Goal: Information Seeking & Learning: Check status

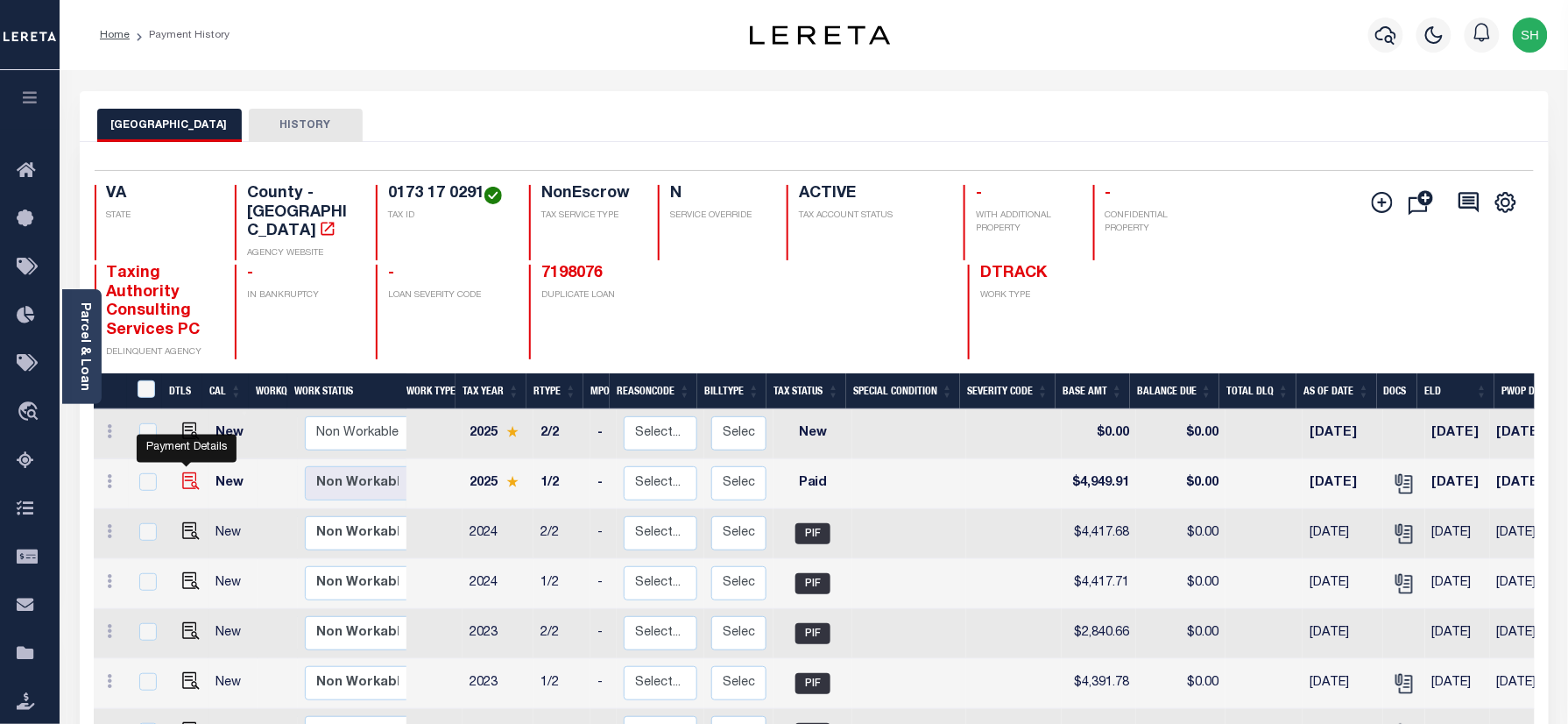
click at [186, 472] on img "" at bounding box center [191, 481] width 18 height 18
checkbox input "true"
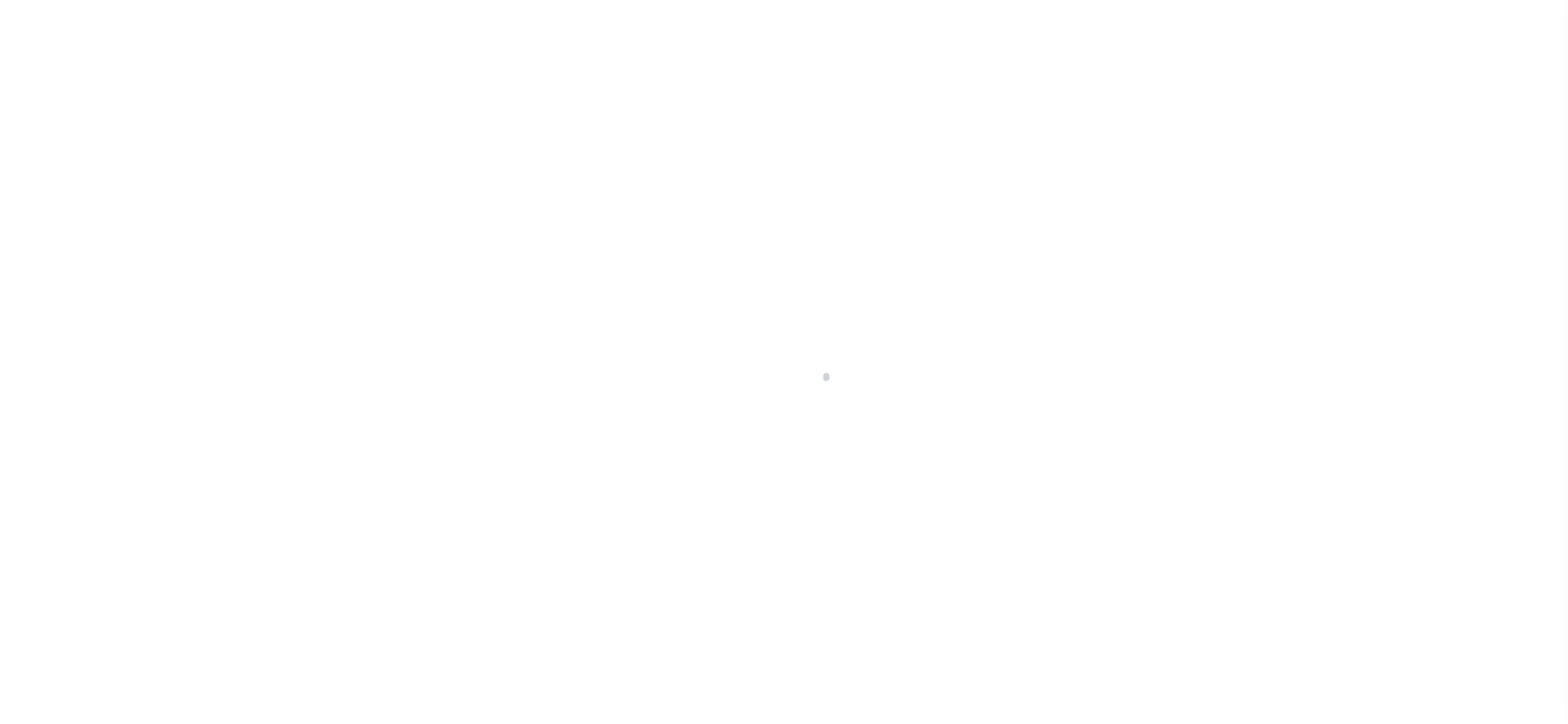
checkbox input "false"
type input "[DATE]"
select select "PYD"
type input "$4,949.91"
type input "$0"
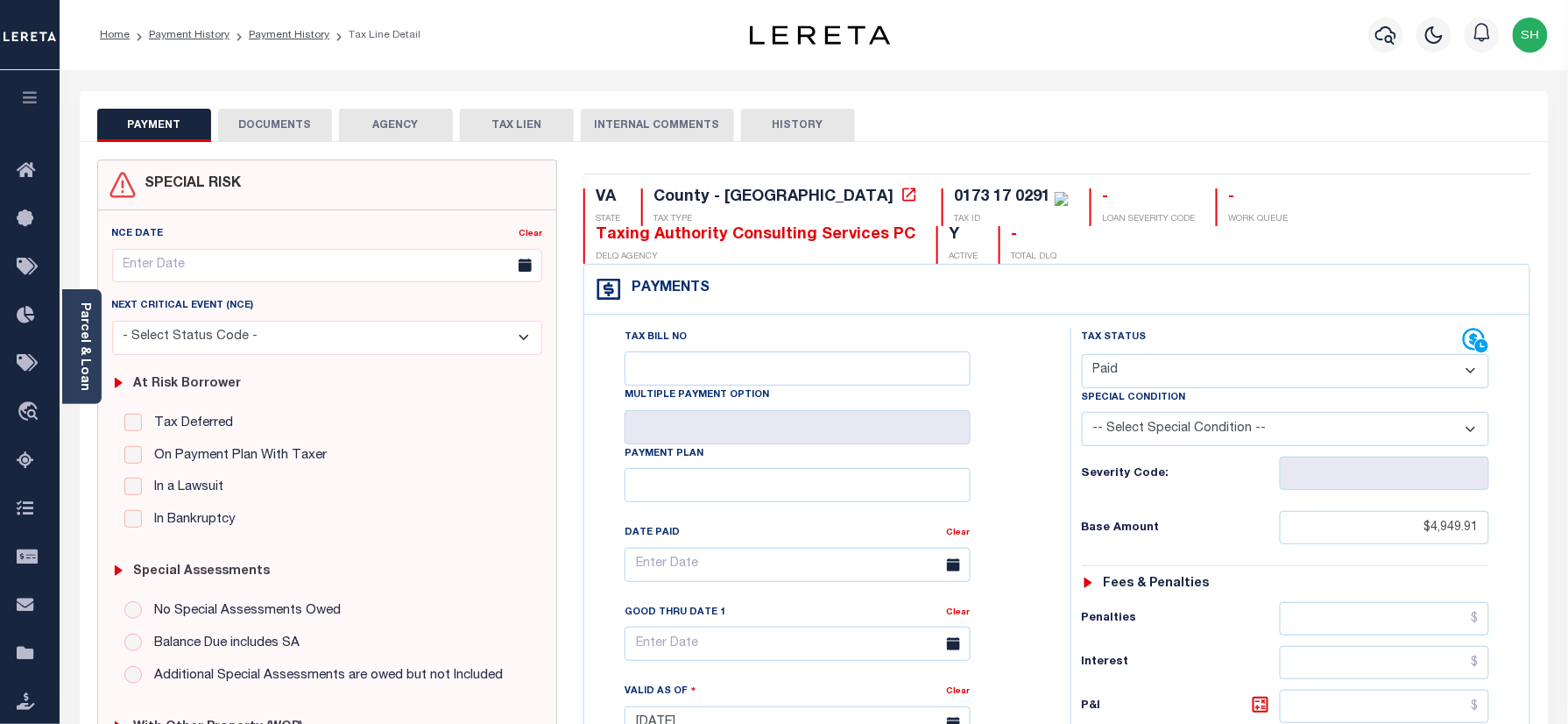
click at [302, 134] on button "DOCUMENTS" at bounding box center [275, 125] width 114 height 33
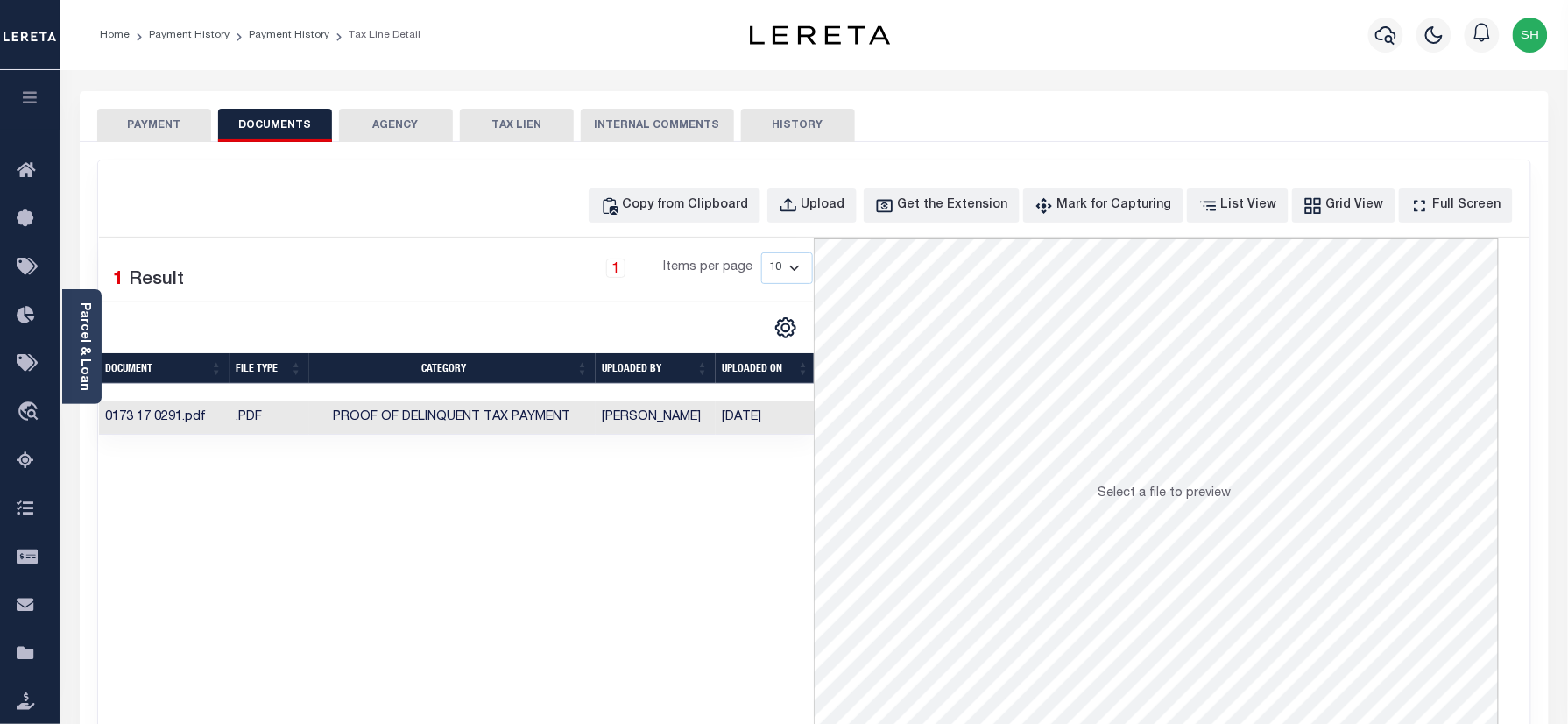
click at [313, 415] on td "Proof of Delinquent Tax Payment" at bounding box center [452, 418] width 287 height 34
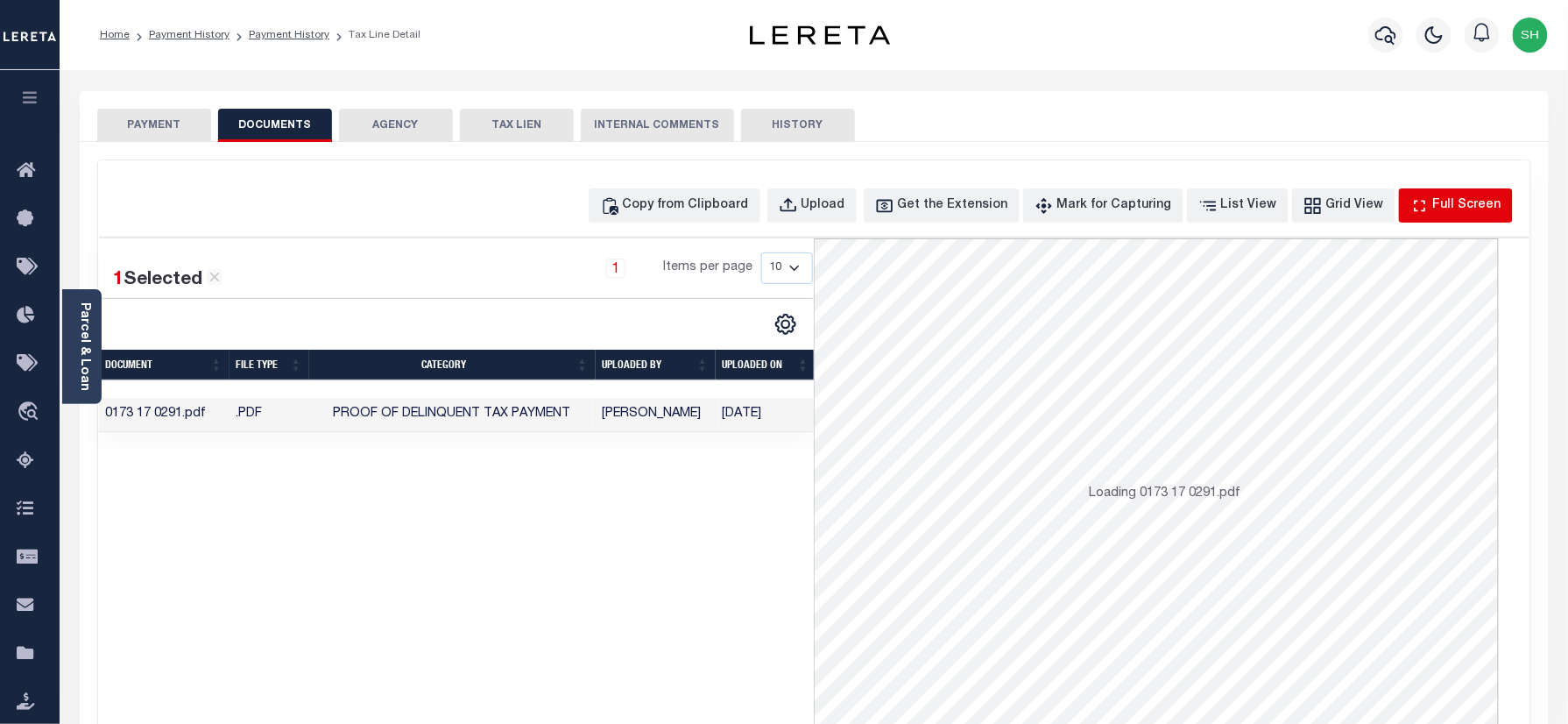
click at [1470, 205] on div "Full Screen" at bounding box center [1467, 206] width 68 height 19
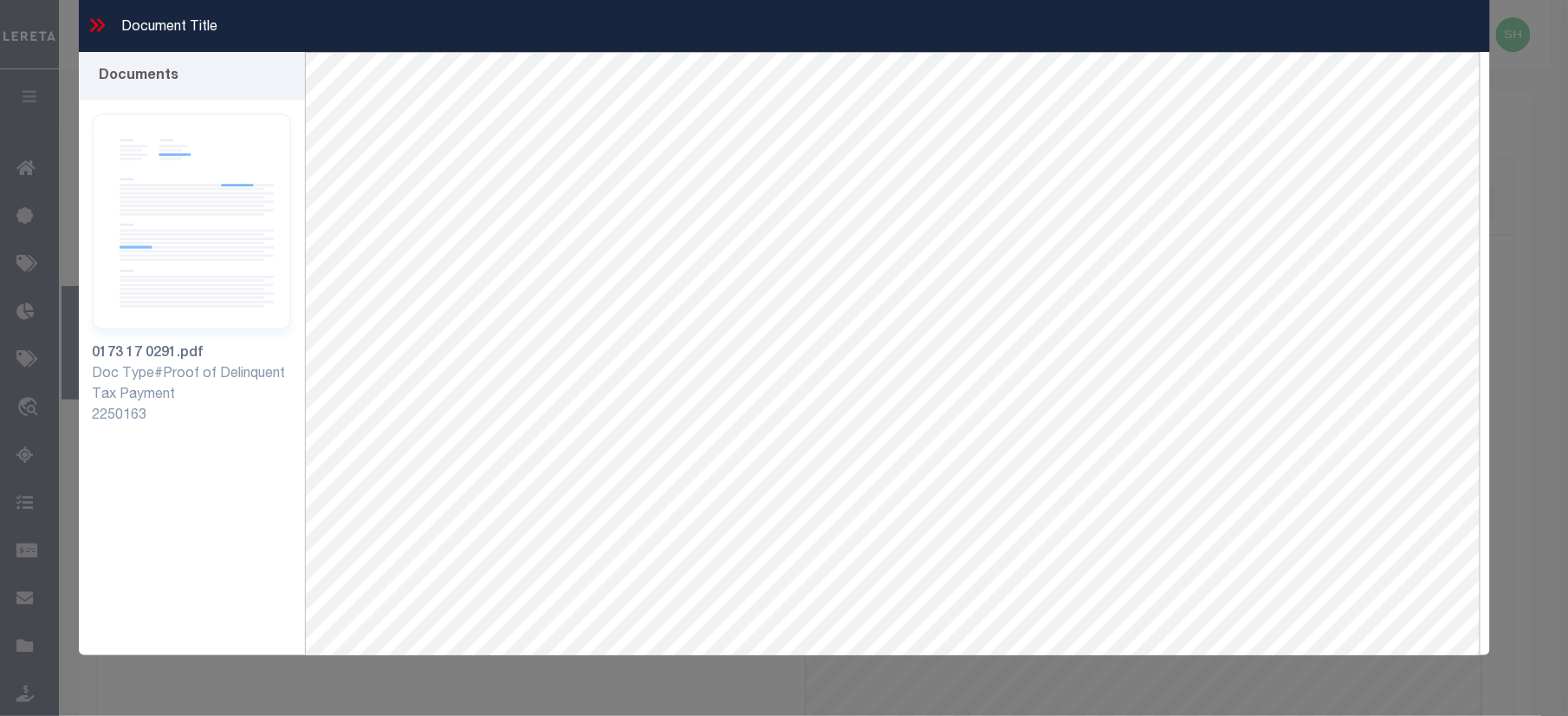
click at [86, 16] on icon at bounding box center [97, 25] width 23 height 23
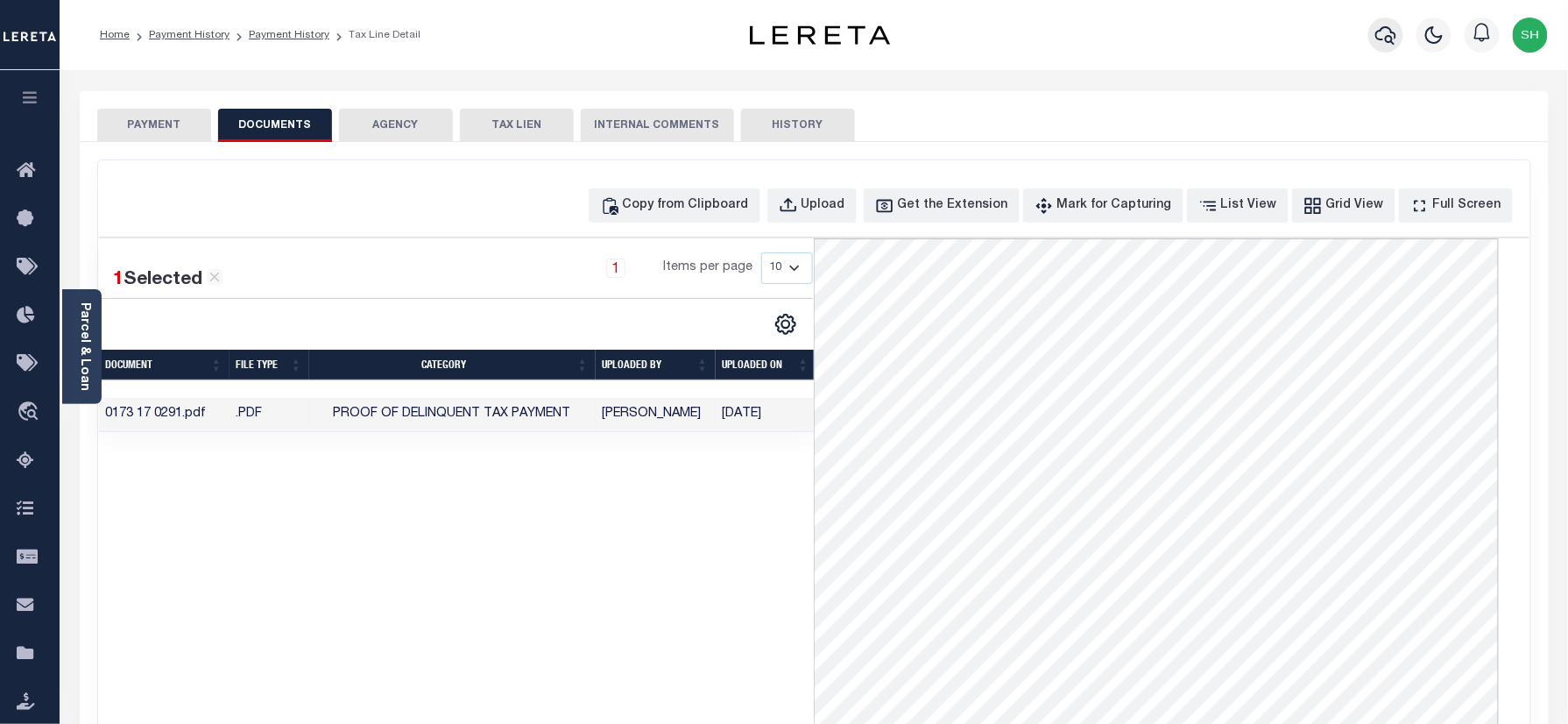
click at [1397, 35] on icon "button" at bounding box center [1387, 35] width 21 height 18
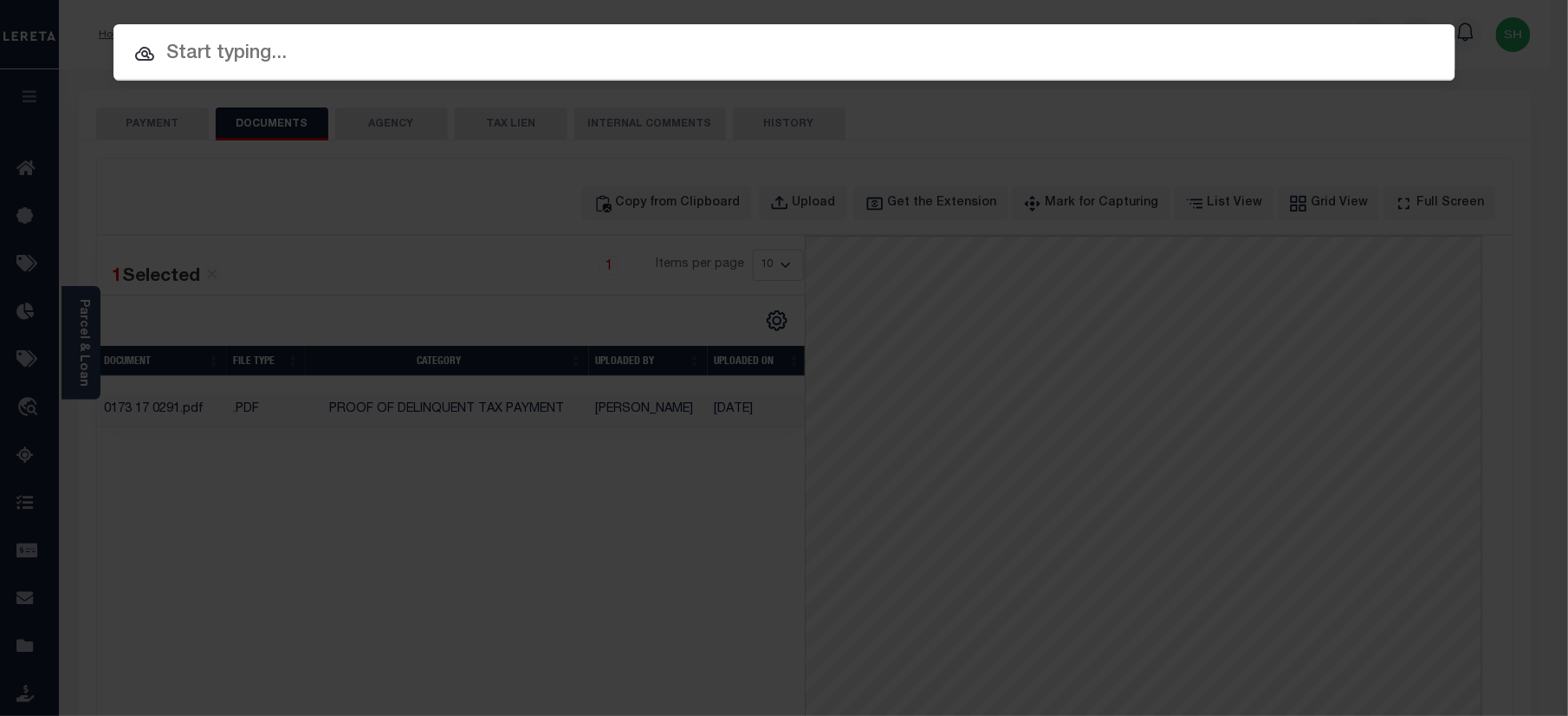
click at [1071, 53] on input "text" at bounding box center [784, 54] width 1343 height 30
paste input "5196043"
type input "5196043"
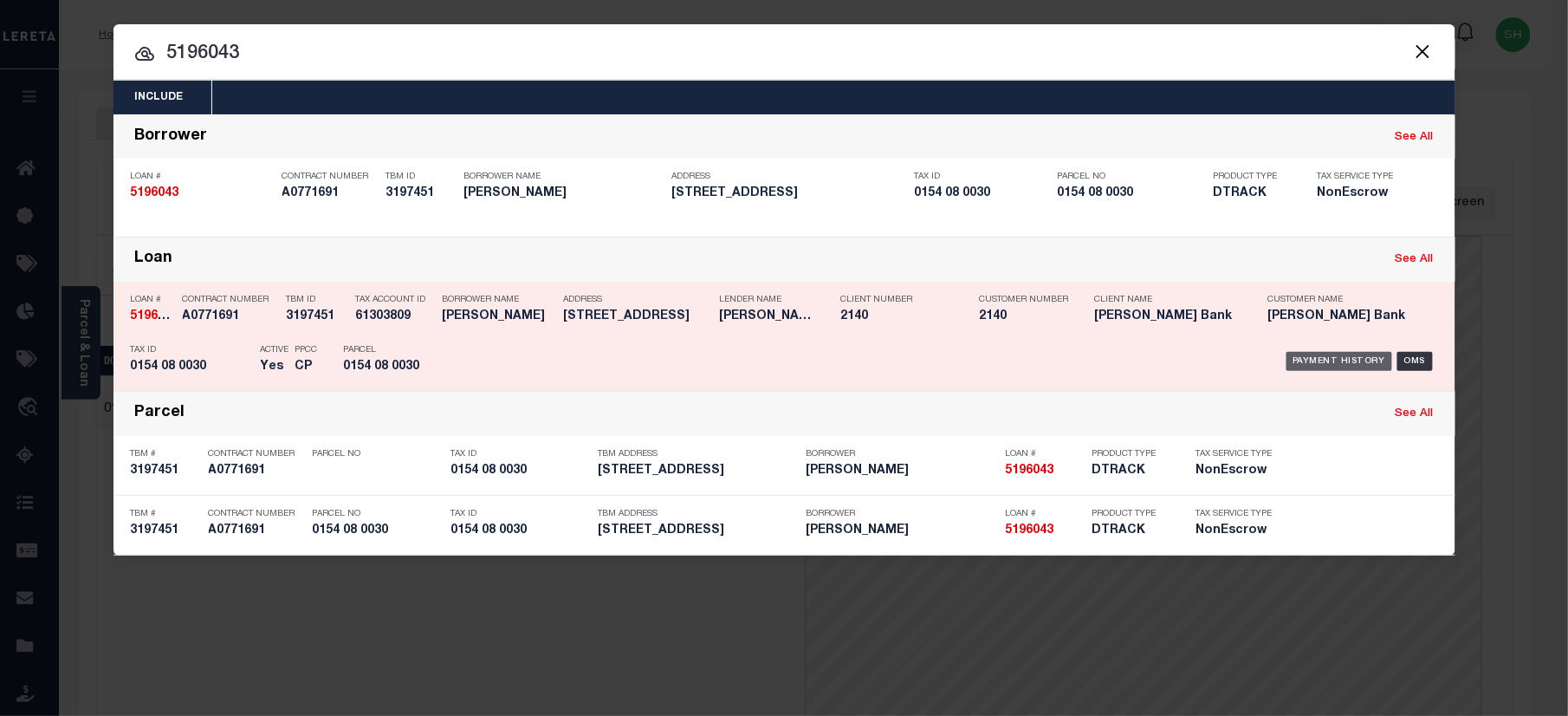
click at [1350, 361] on div "Payment History" at bounding box center [1340, 361] width 107 height 19
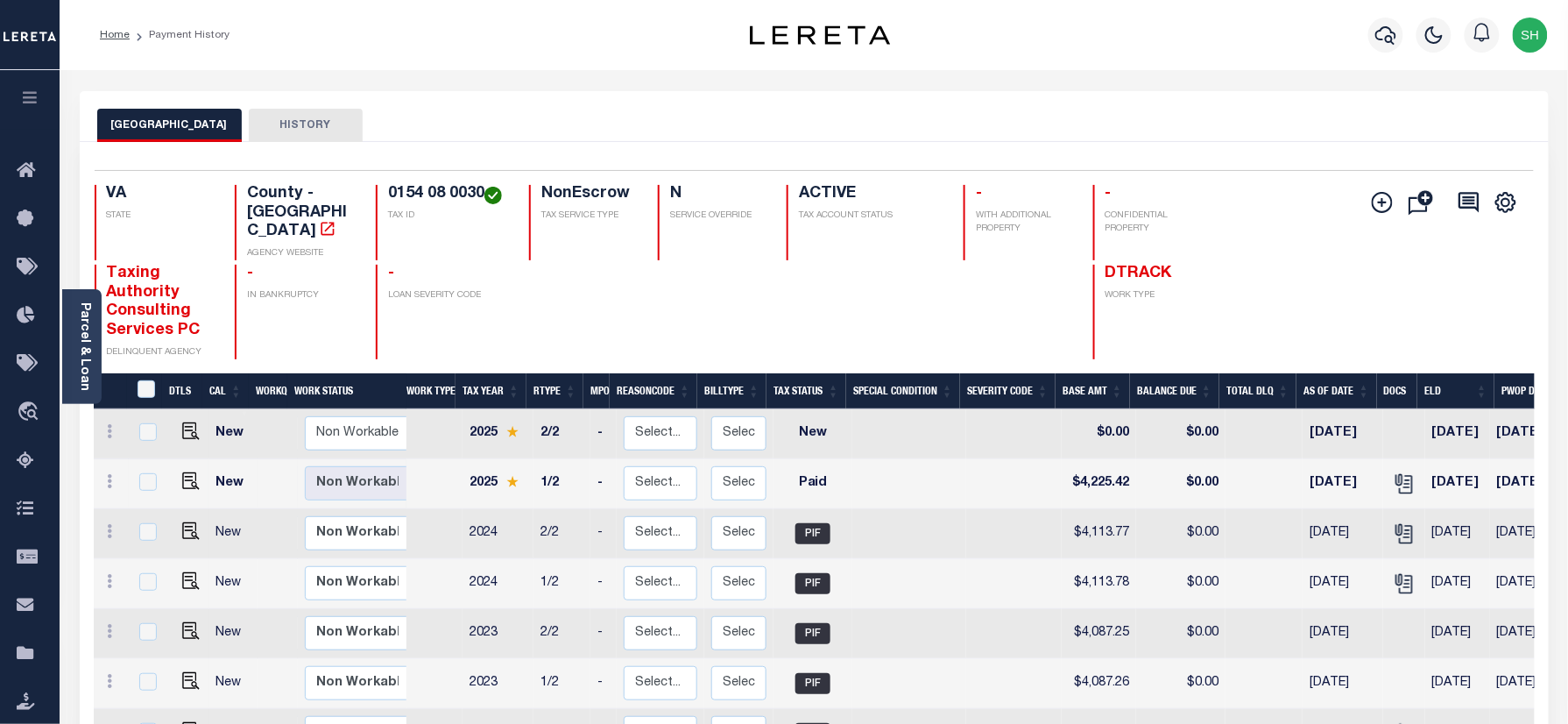
click at [174, 477] on link at bounding box center [187, 483] width 26 height 12
checkbox input "true"
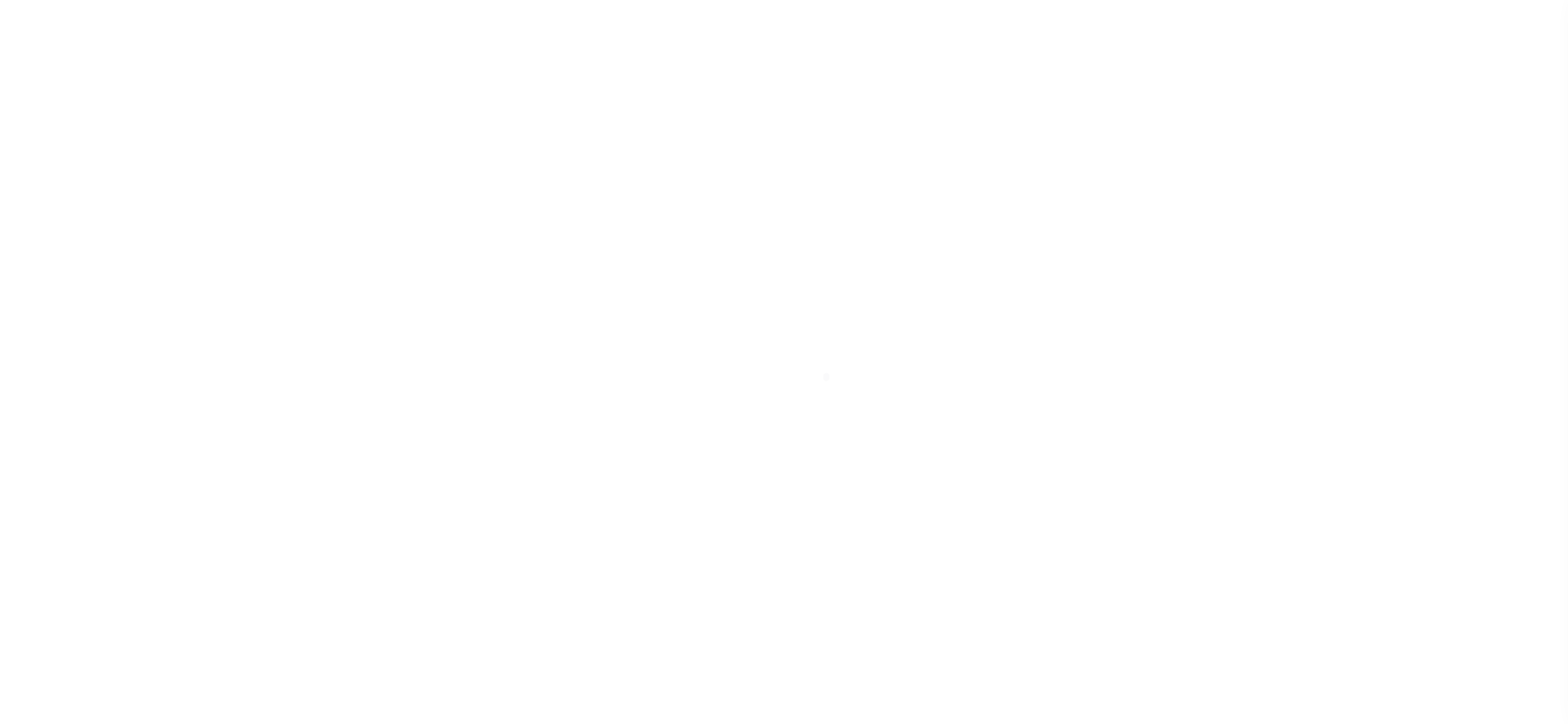
select select "PYD"
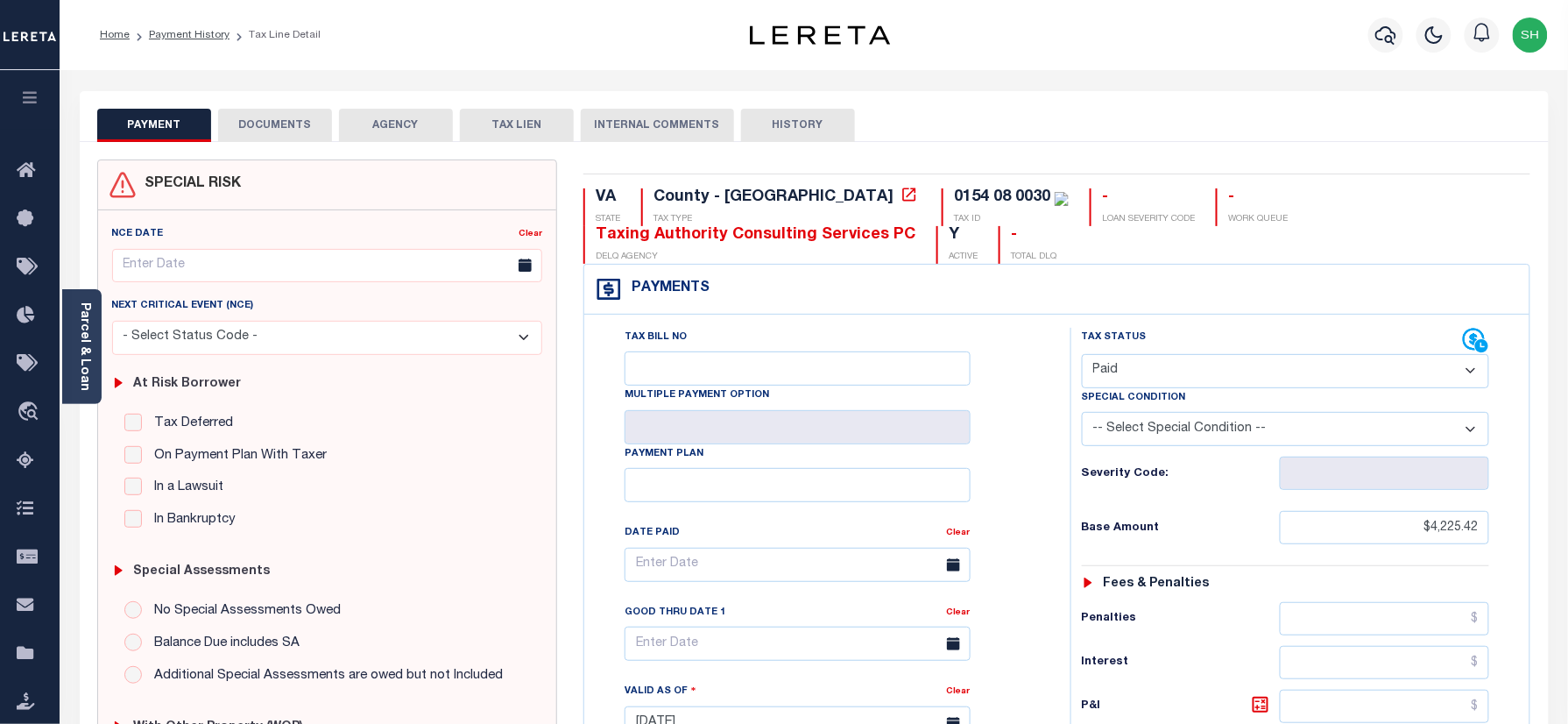
click at [275, 124] on button "DOCUMENTS" at bounding box center [275, 125] width 114 height 33
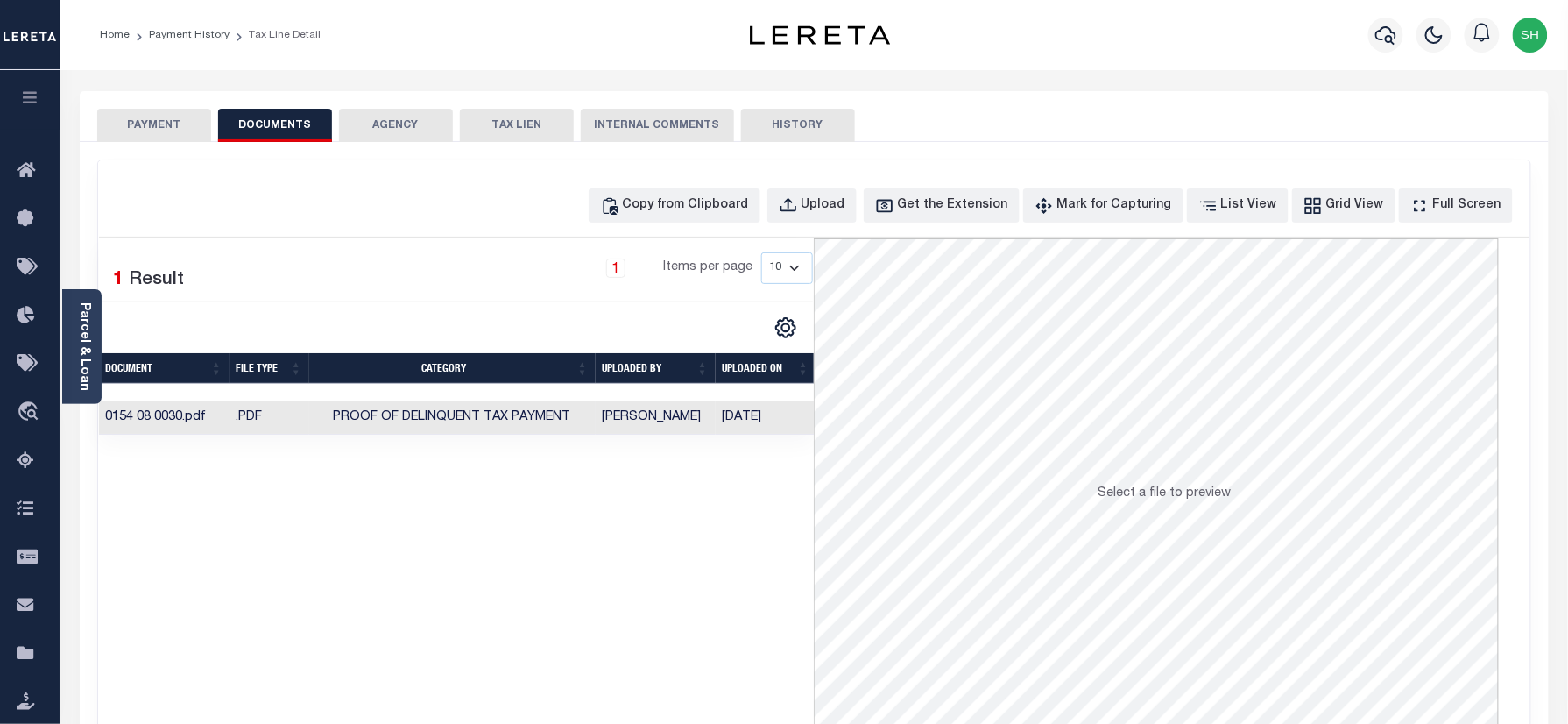
click at [480, 428] on td "Proof of Delinquent Tax Payment" at bounding box center [452, 418] width 287 height 34
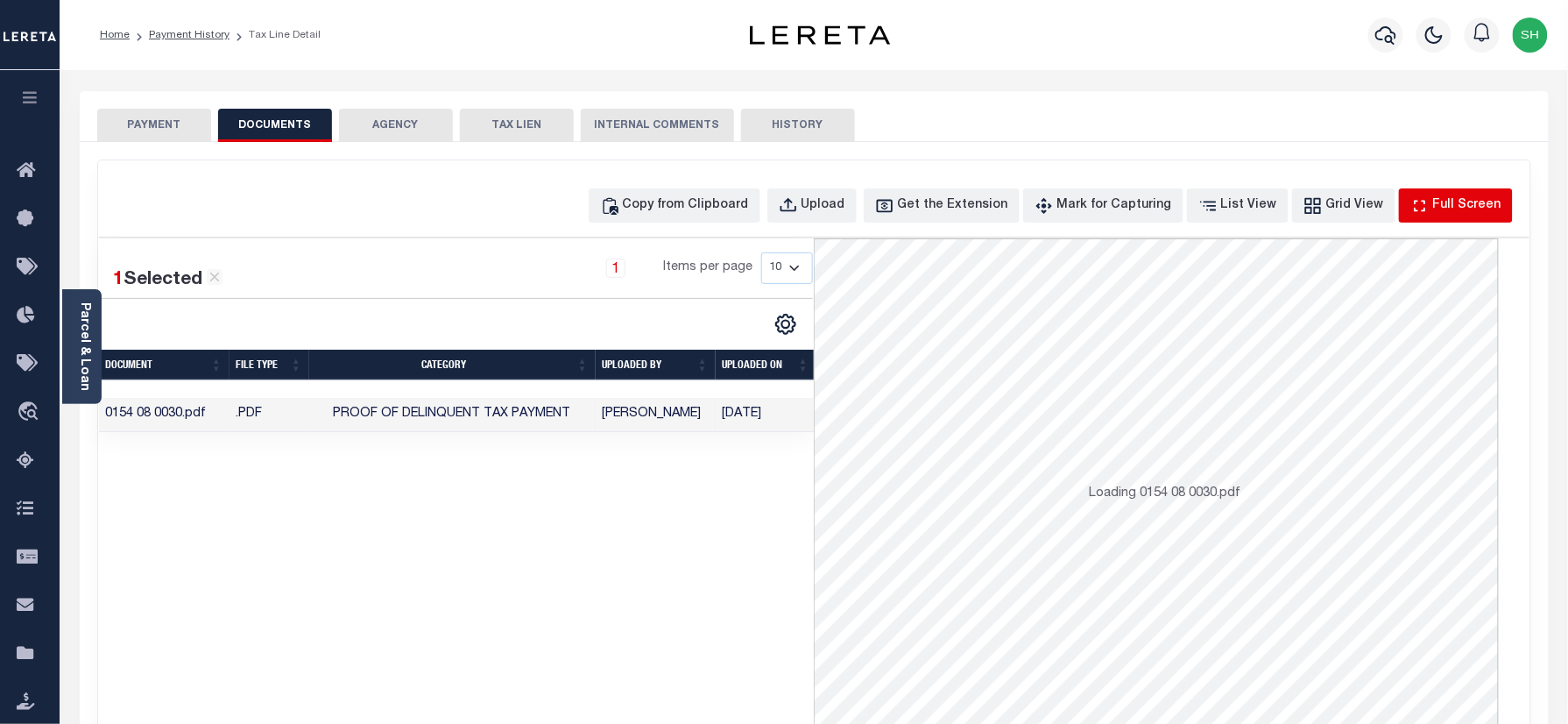
click at [1449, 201] on div "Full Screen" at bounding box center [1467, 206] width 68 height 19
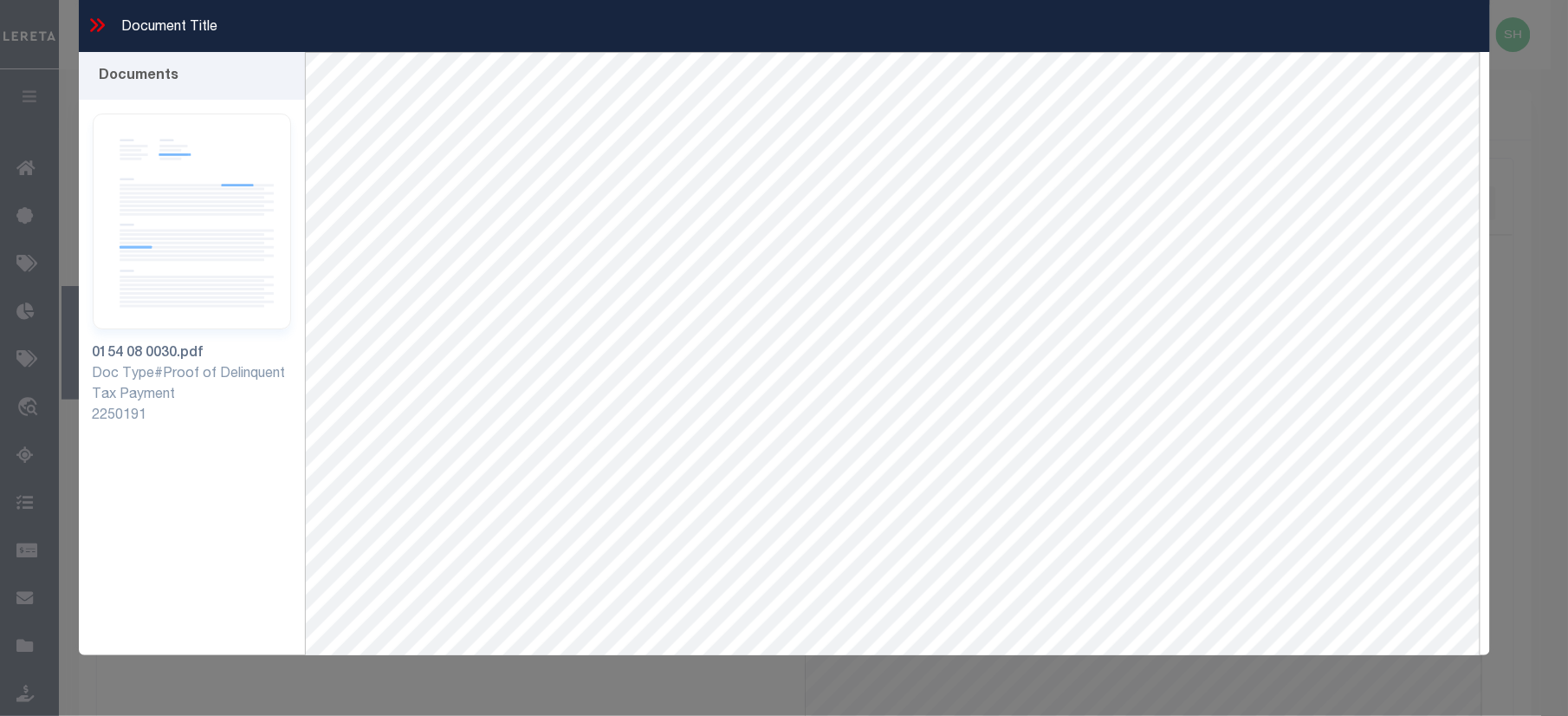
click at [88, 21] on icon at bounding box center [97, 25] width 23 height 23
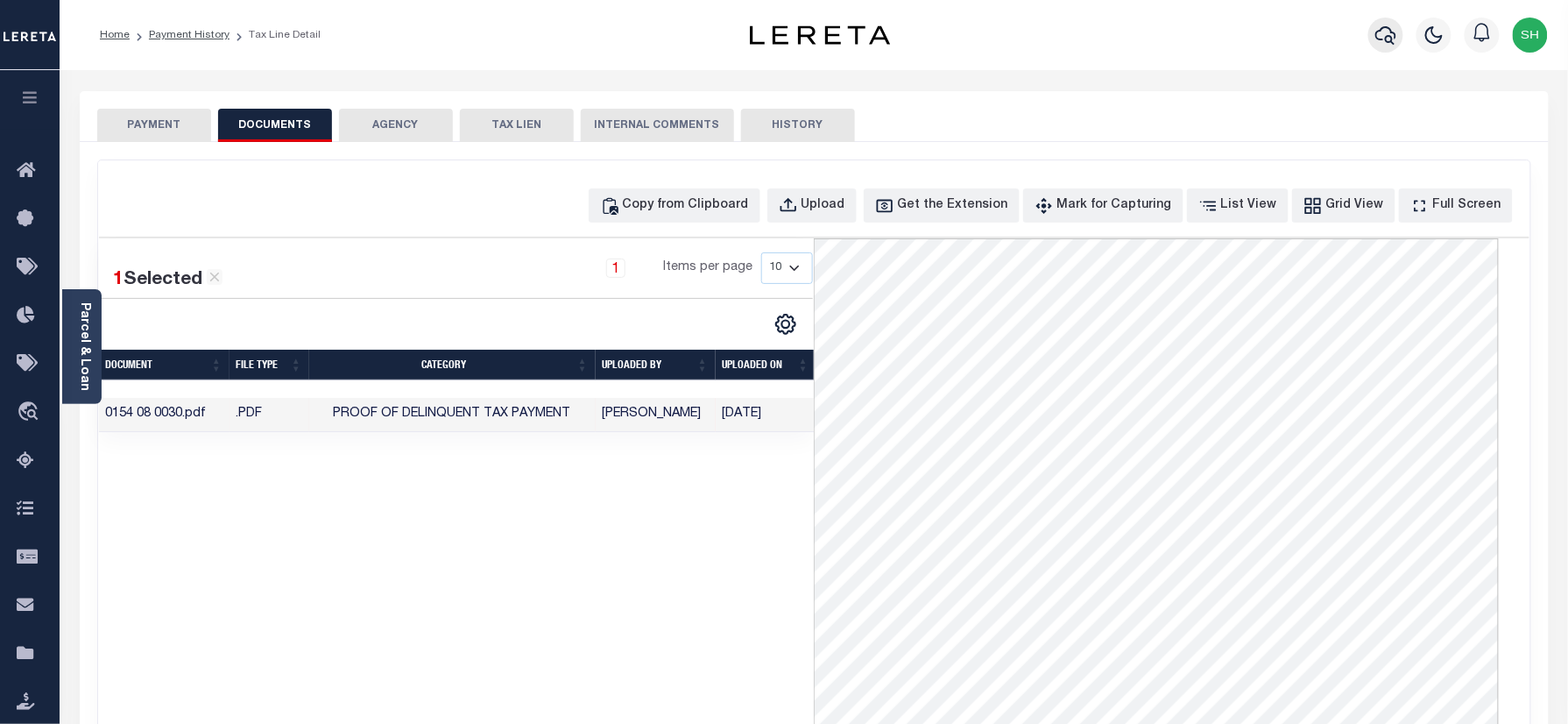
click at [1383, 33] on icon "button" at bounding box center [1387, 35] width 21 height 21
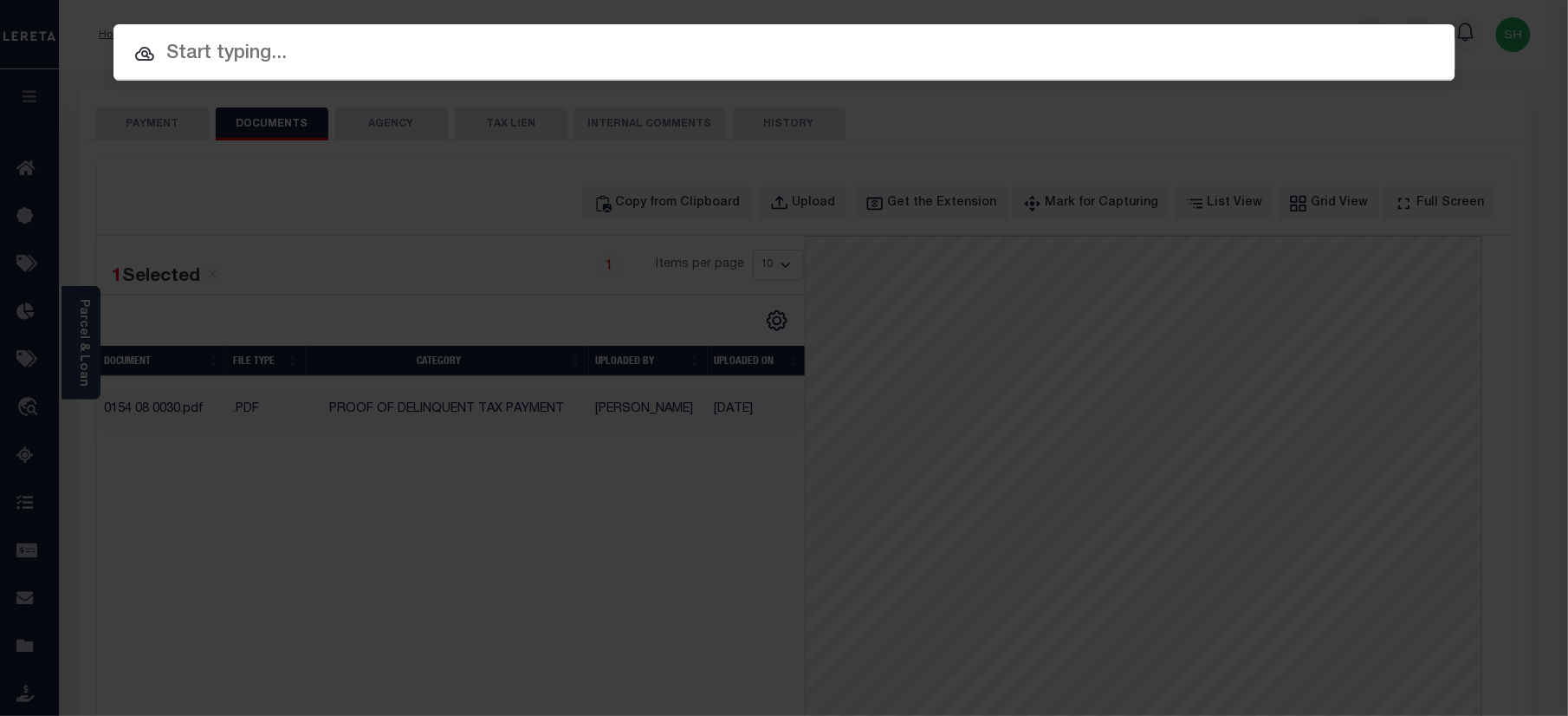
click at [1145, 55] on input "text" at bounding box center [784, 54] width 1343 height 30
paste input "7310254"
type input "7310254"
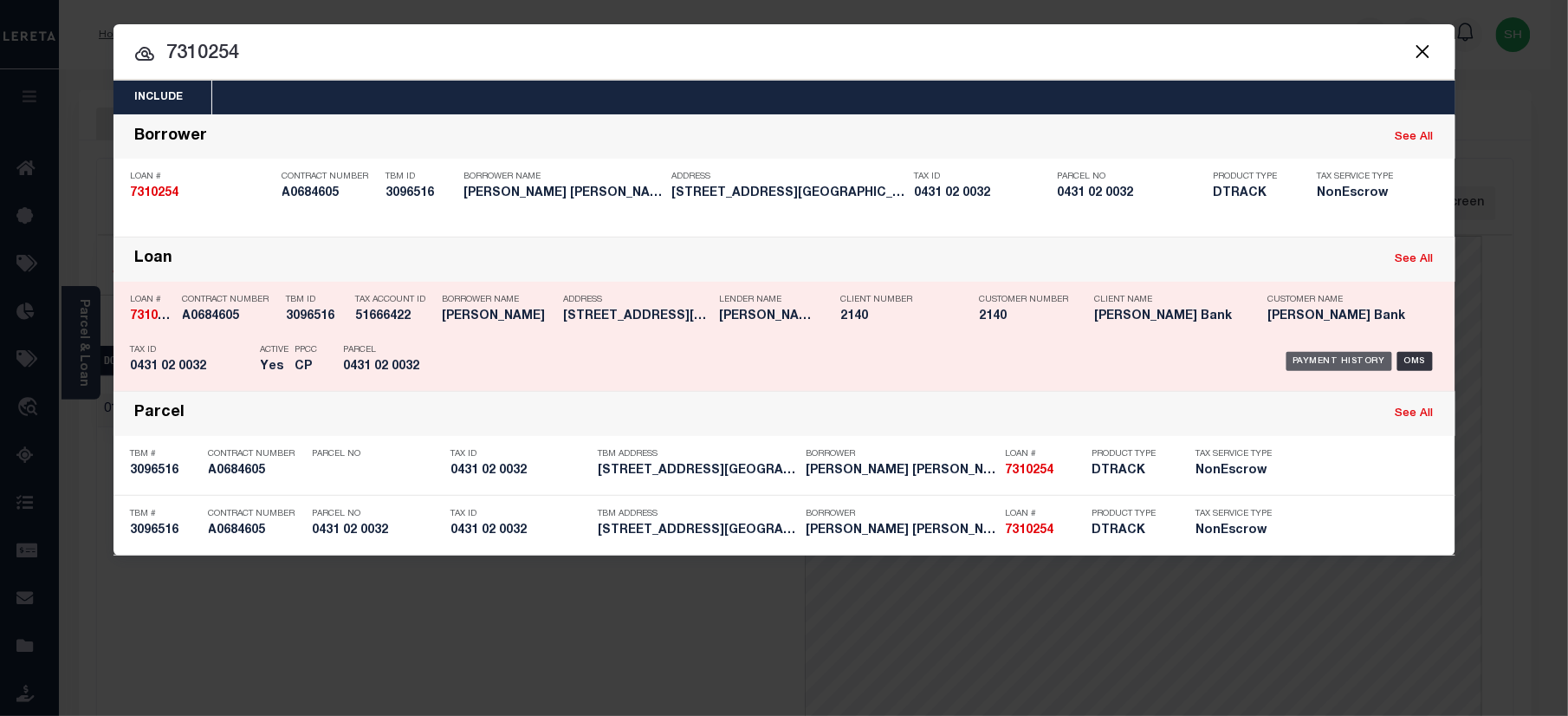
click at [1321, 355] on div "Payment History" at bounding box center [1340, 361] width 107 height 19
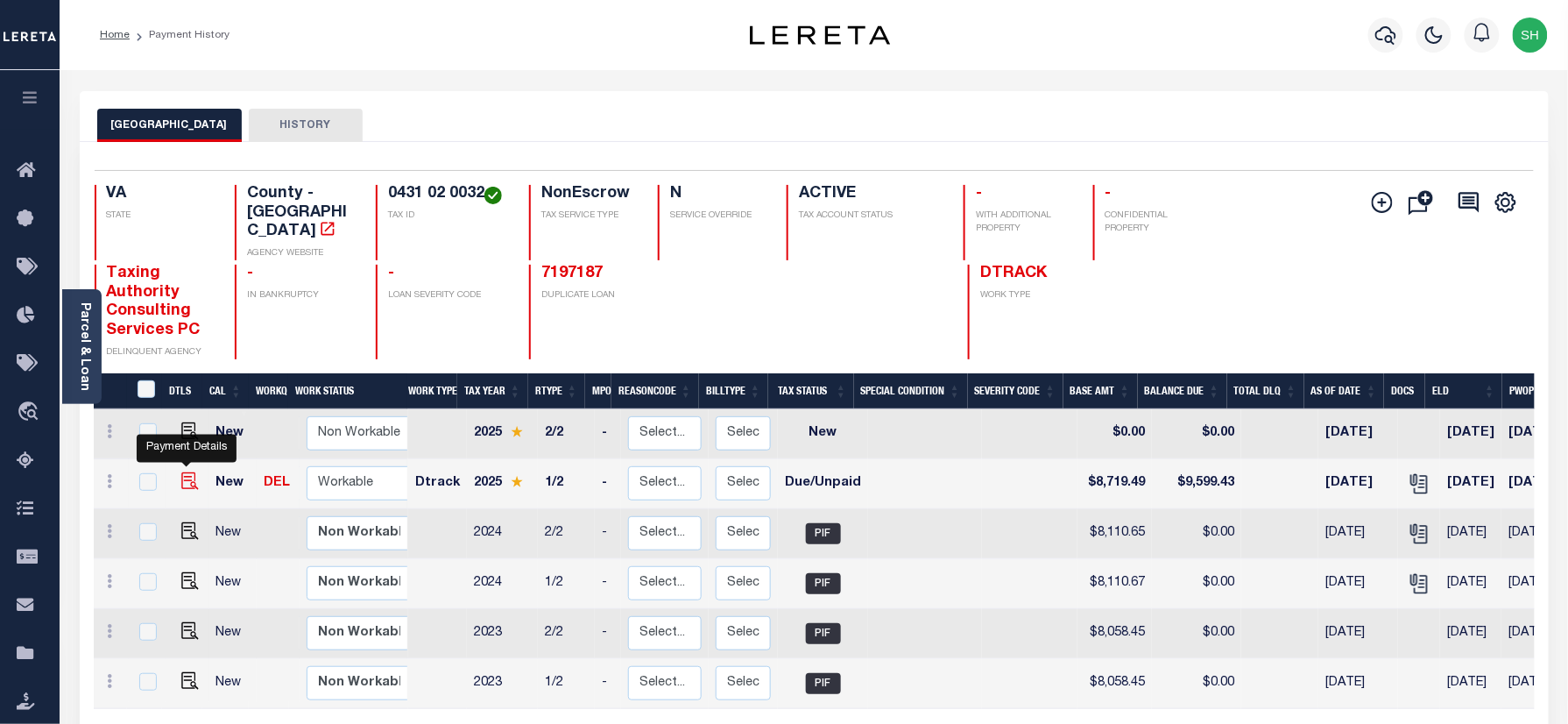
click at [181, 472] on img "" at bounding box center [190, 481] width 18 height 18
checkbox input "true"
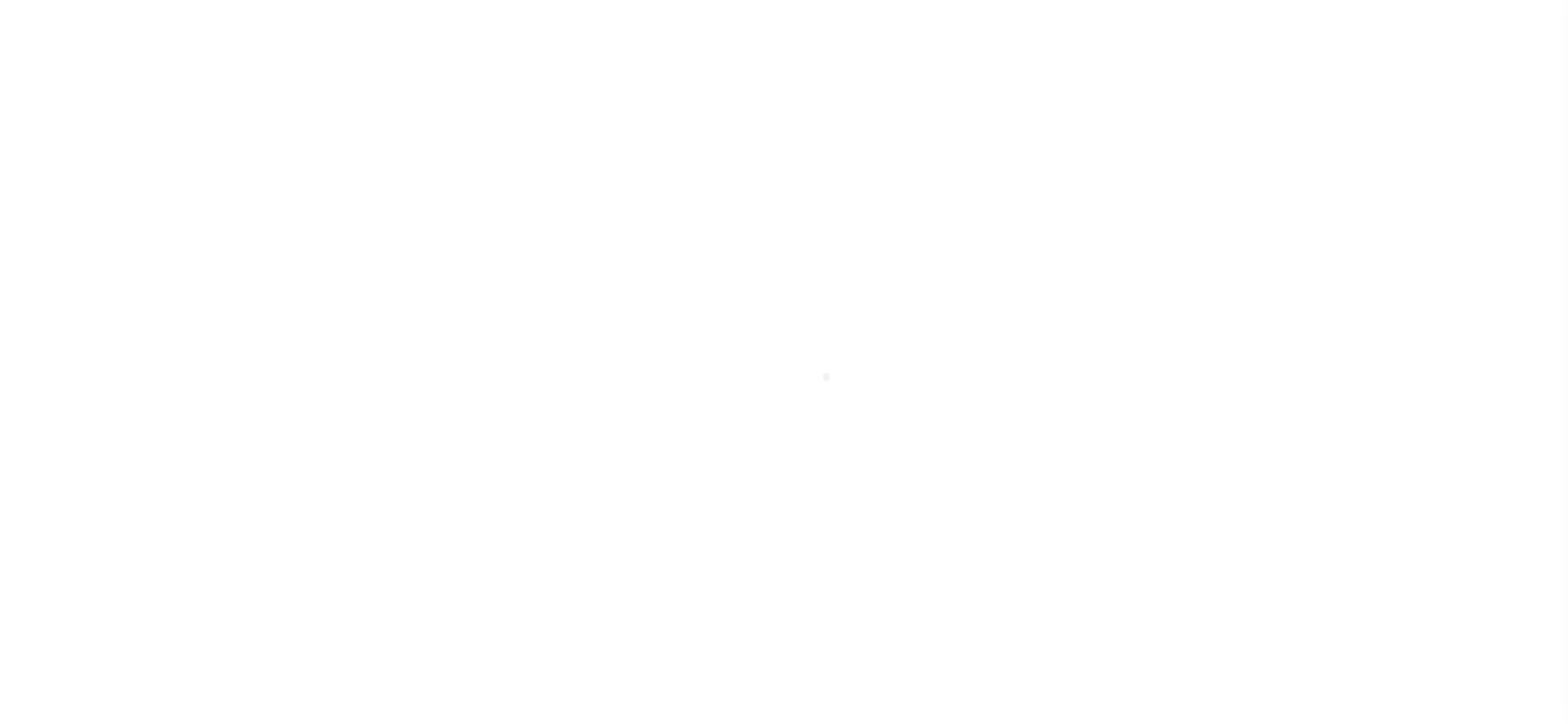
checkbox input "false"
type input "[DATE]"
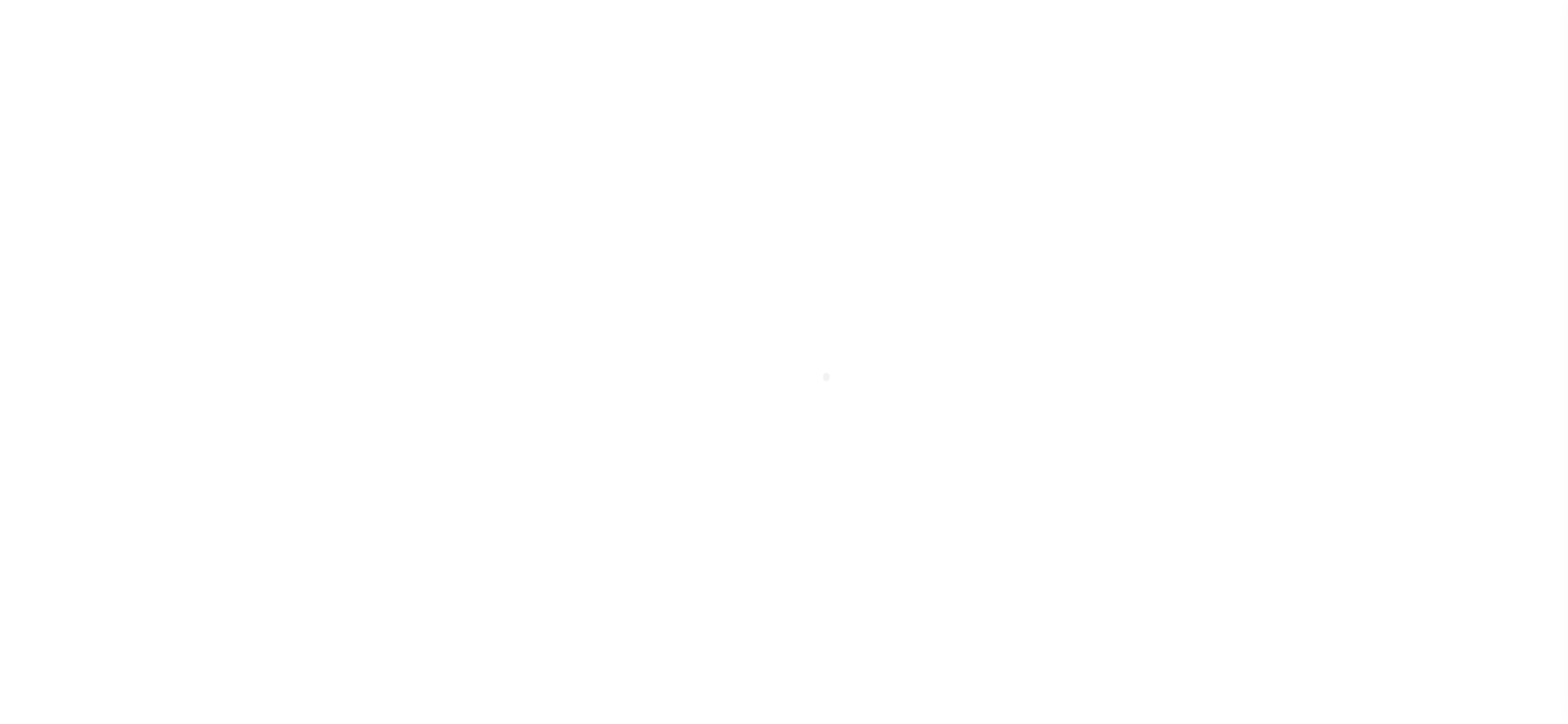
type input "[DATE]"
select select "DUE"
type input "$8,719.49"
type input "$879.94"
type input "$9,599.43"
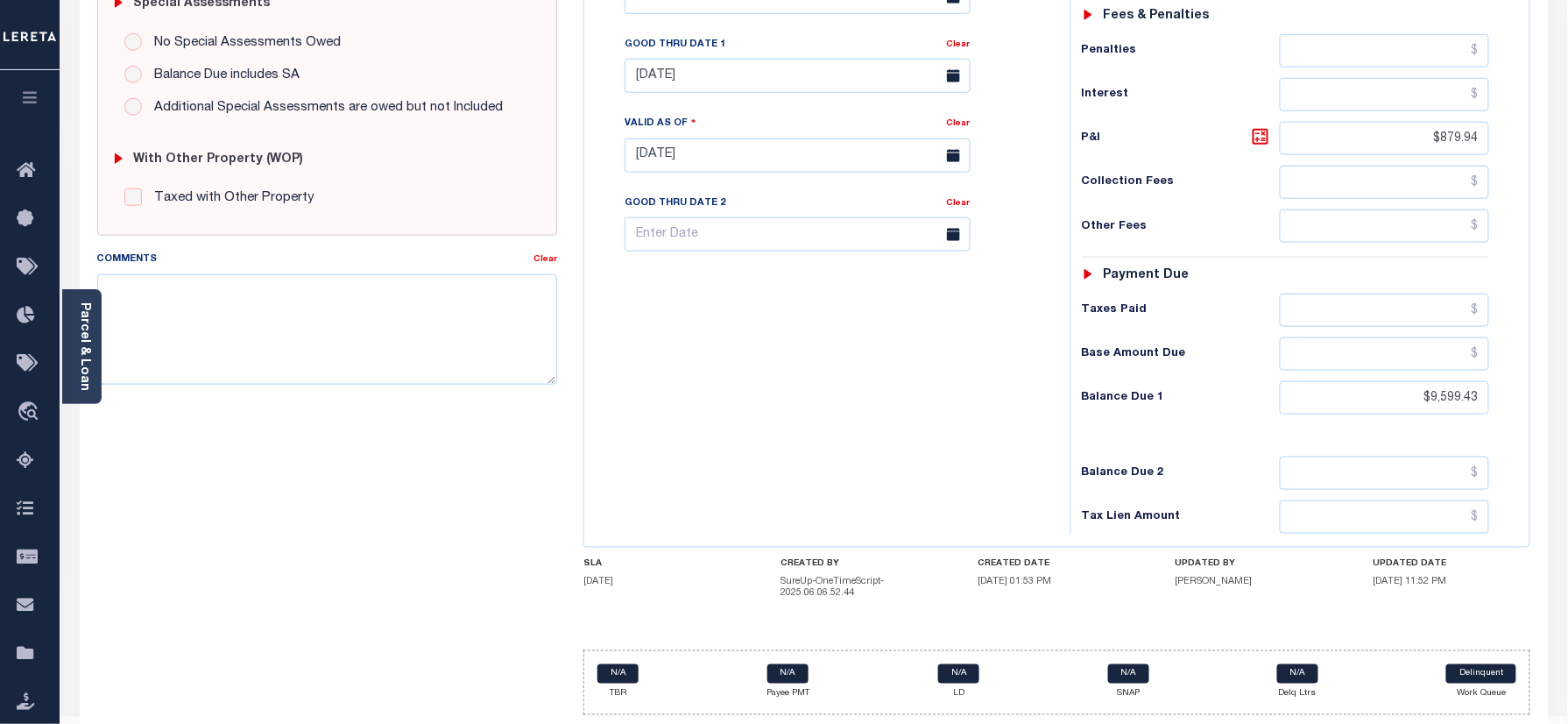
scroll to position [626, 0]
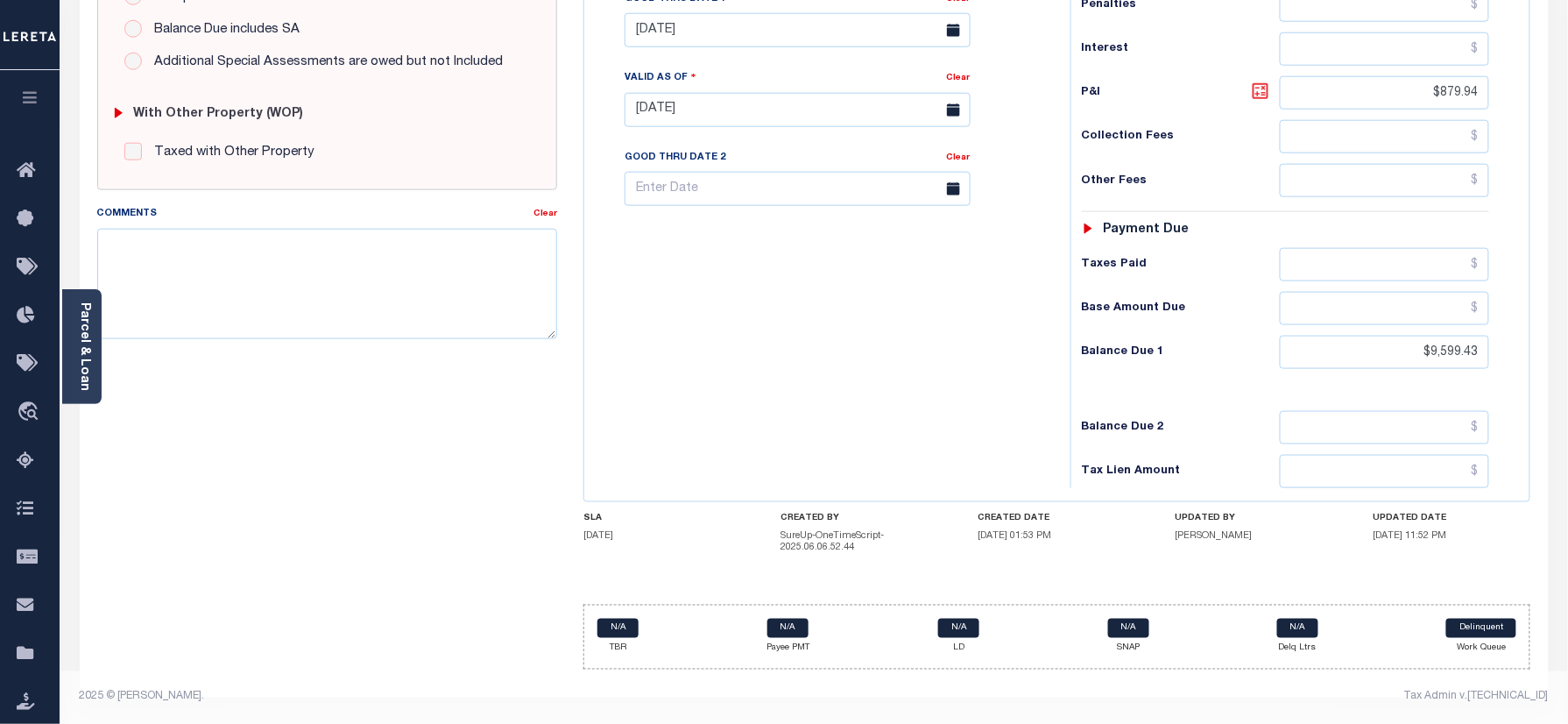
click at [1257, 86] on icon at bounding box center [1261, 91] width 21 height 21
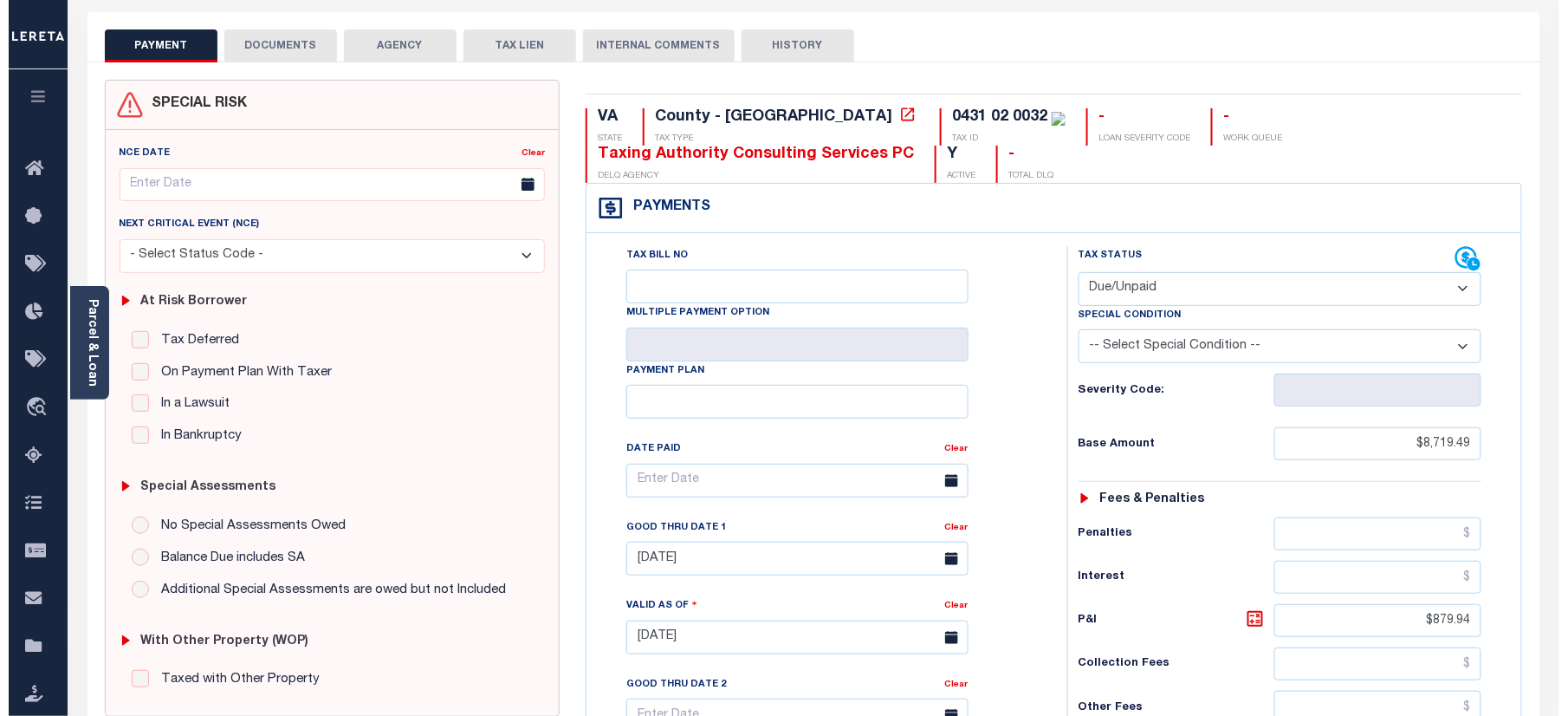
scroll to position [0, 0]
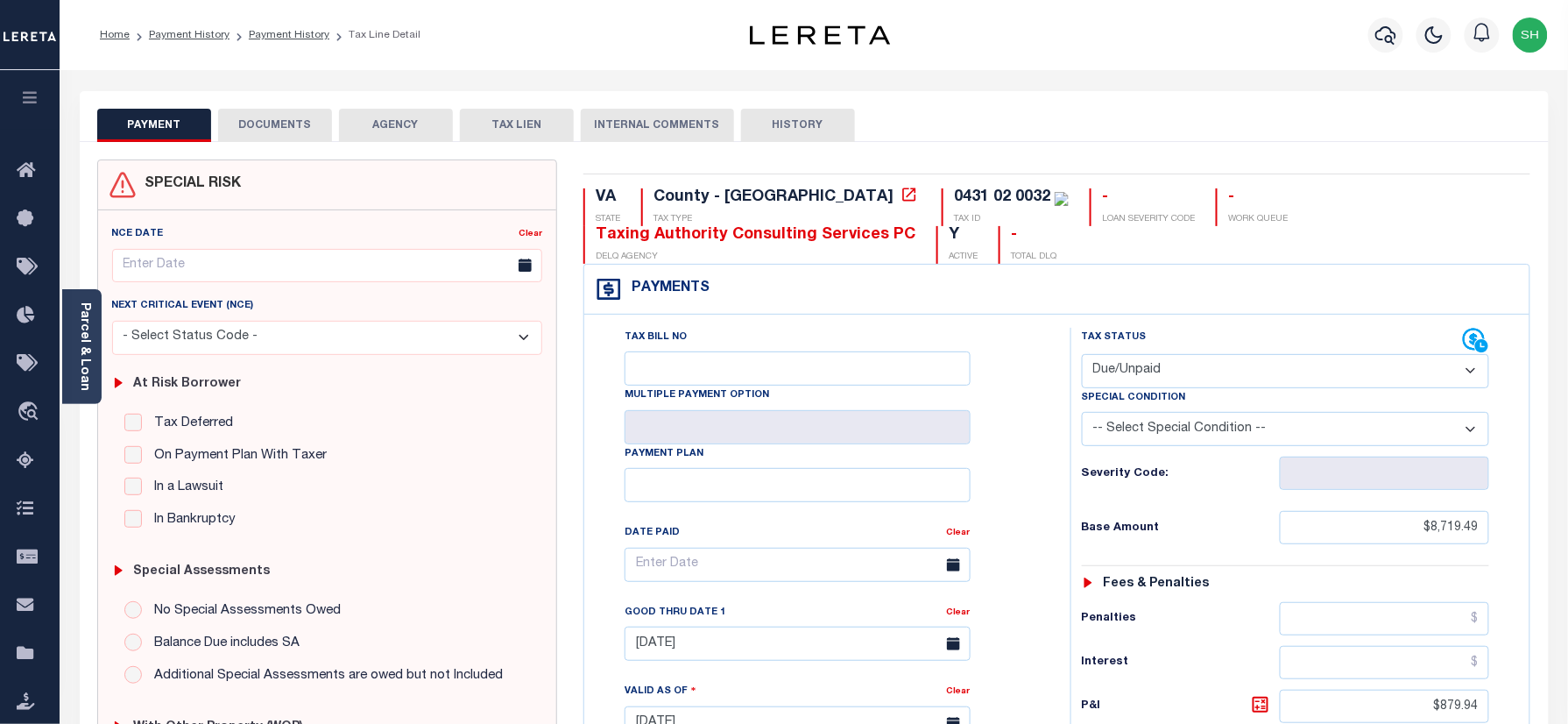
click at [272, 123] on button "DOCUMENTS" at bounding box center [275, 125] width 114 height 33
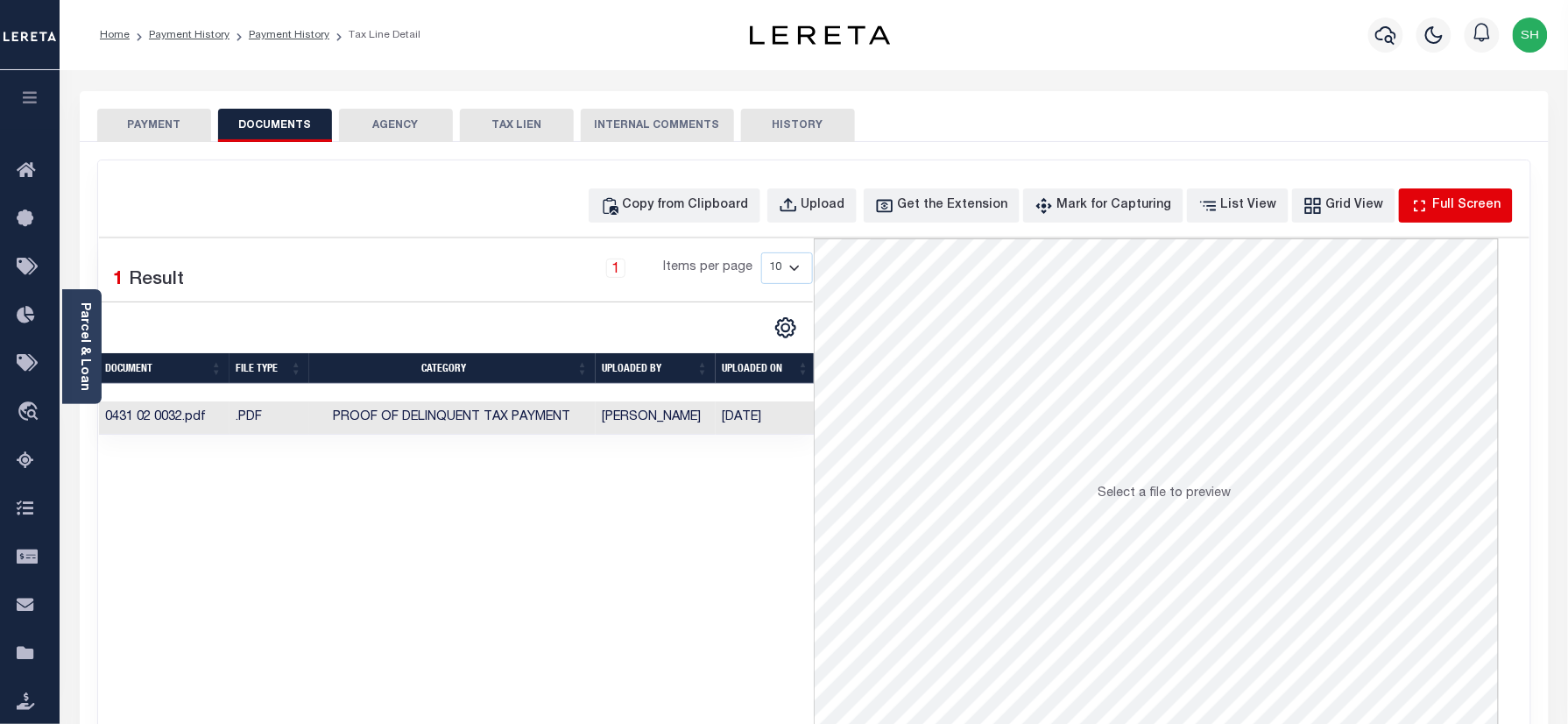
click at [1458, 193] on button "Full Screen" at bounding box center [1457, 205] width 114 height 34
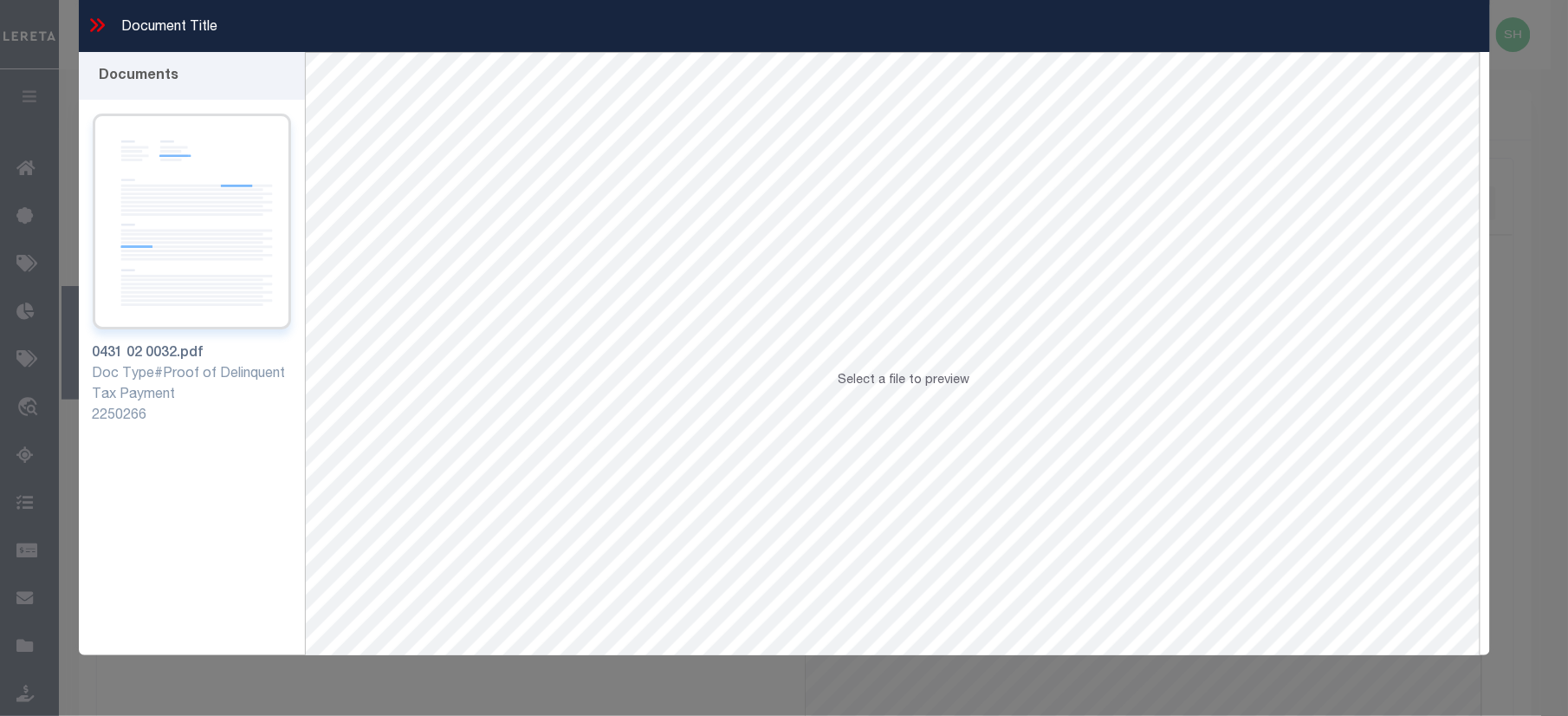
click at [192, 247] on img at bounding box center [192, 221] width 198 height 216
click at [91, 22] on icon at bounding box center [97, 25] width 23 height 23
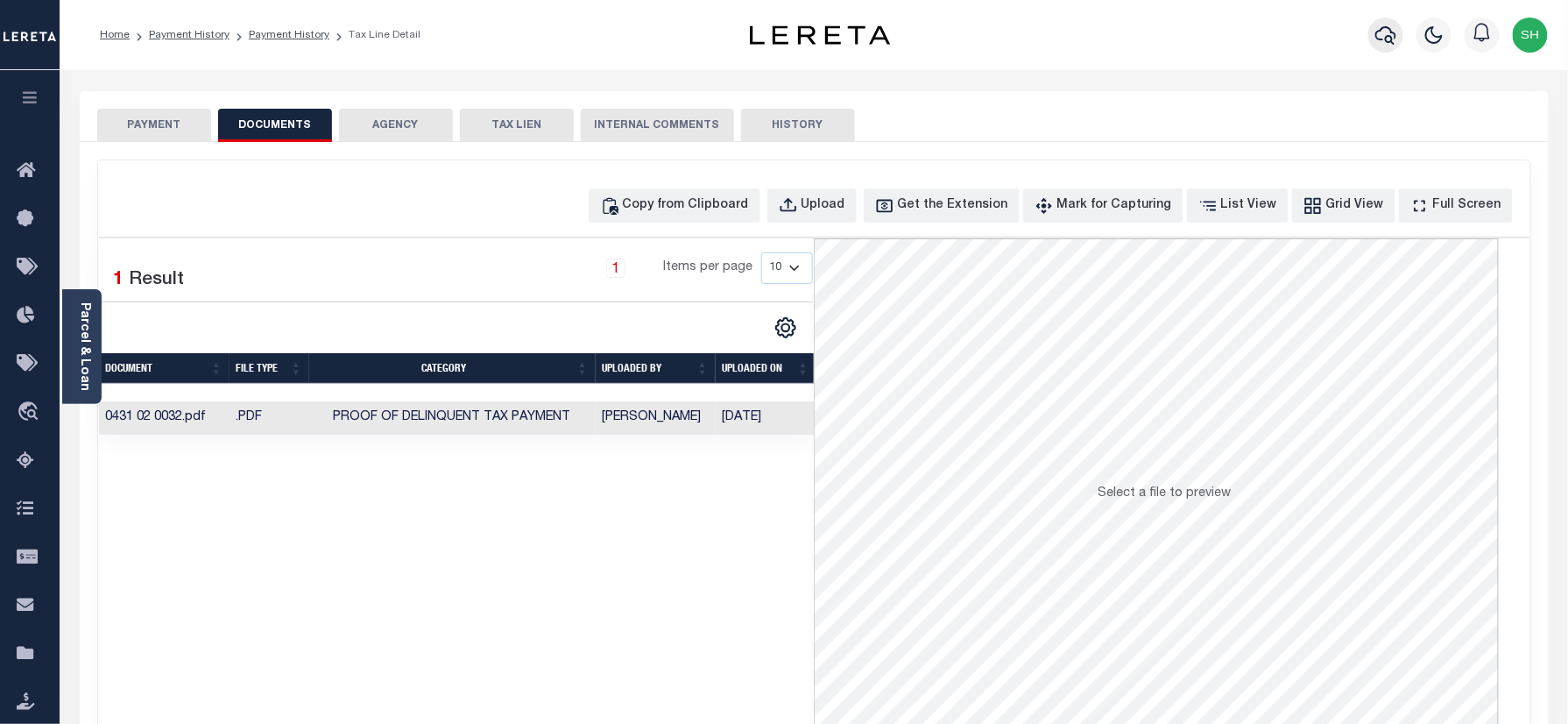
click at [1382, 37] on icon "button" at bounding box center [1387, 35] width 21 height 21
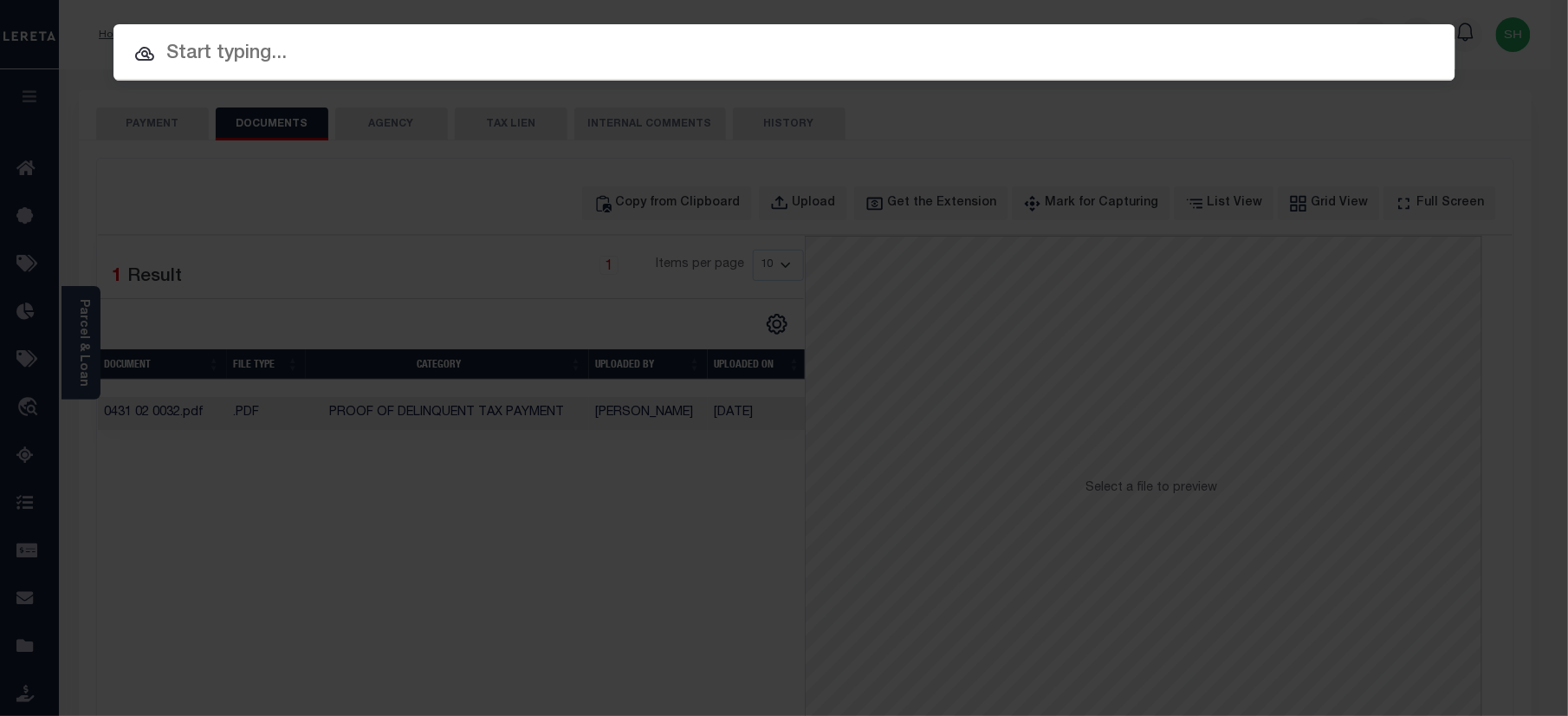
click at [975, 46] on input "text" at bounding box center [784, 54] width 1343 height 30
paste input "2120339"
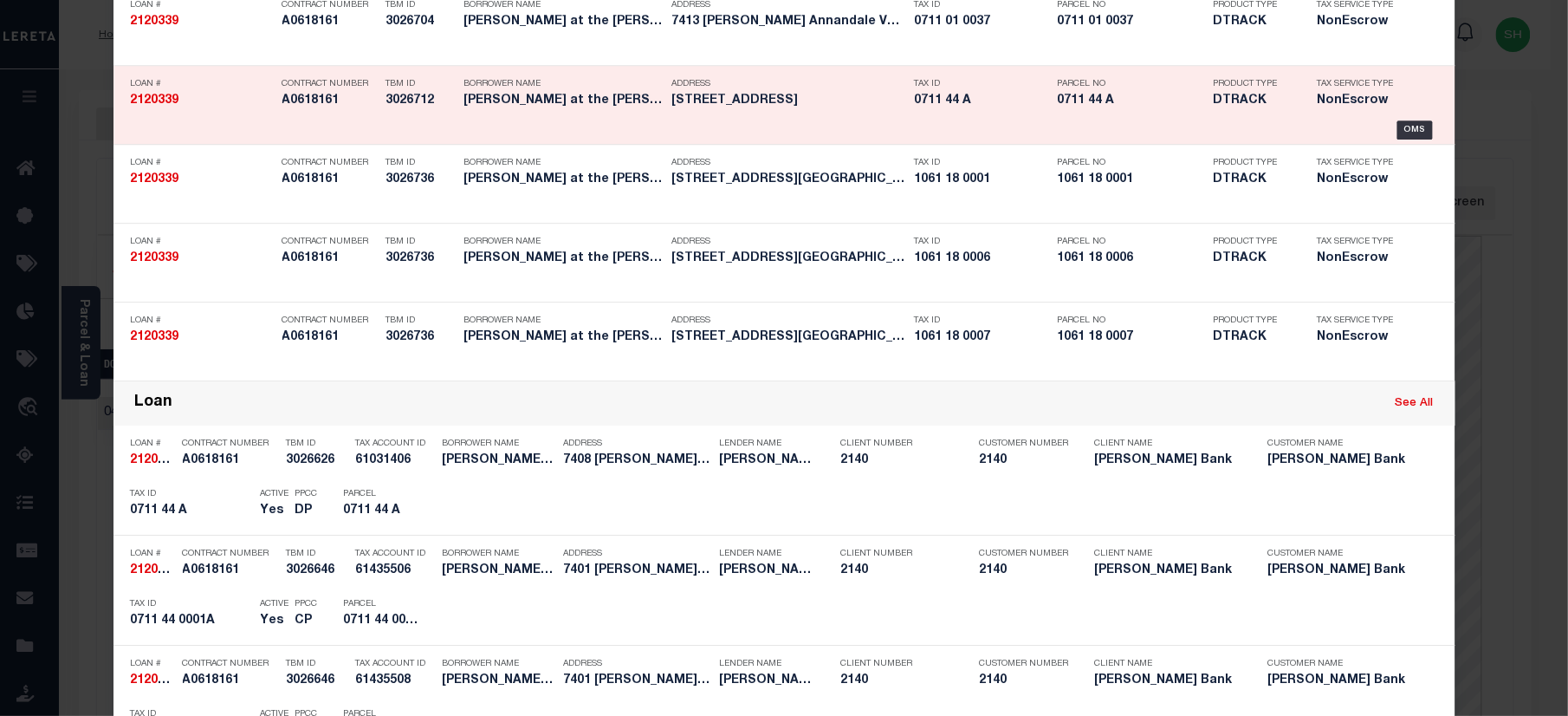
scroll to position [2080, 0]
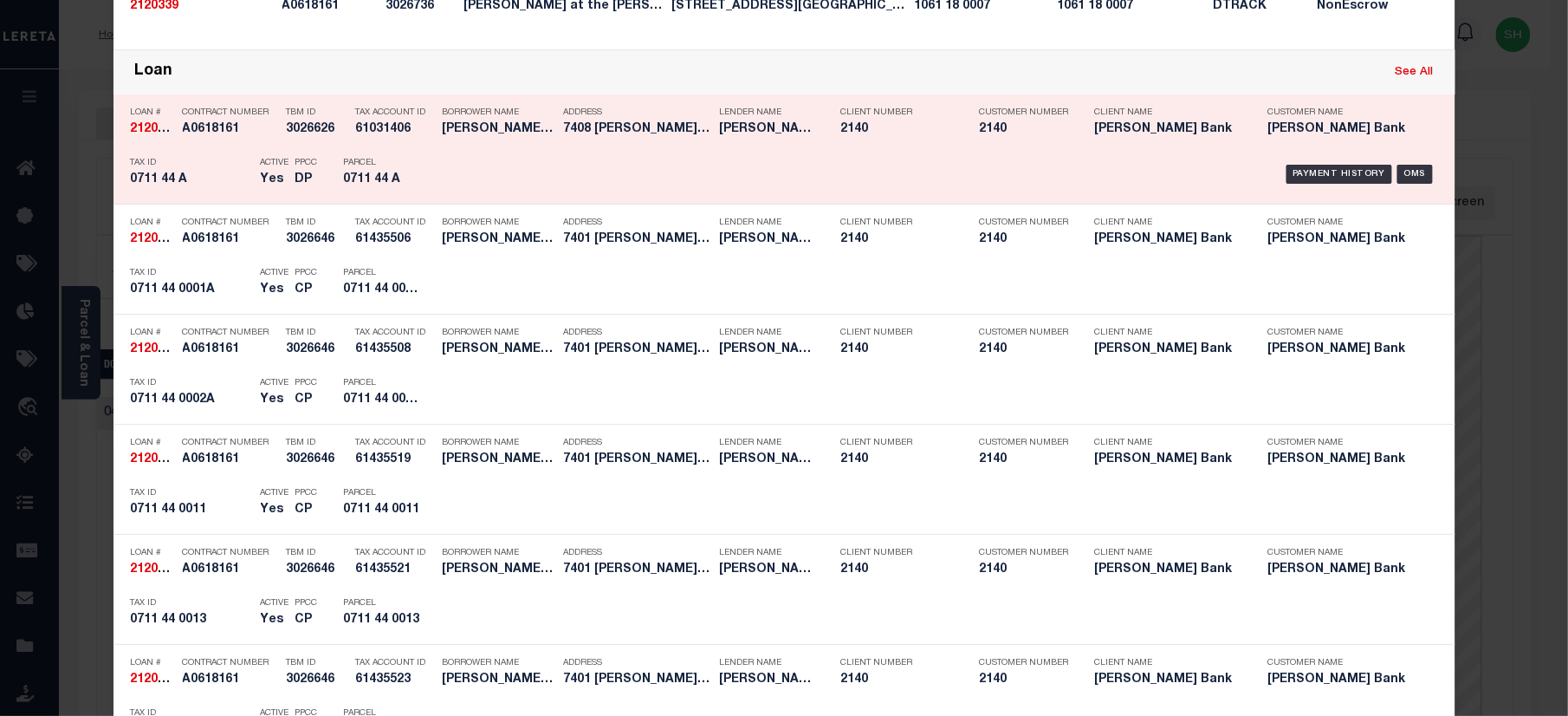
click at [1396, 78] on link "See All" at bounding box center [1415, 72] width 38 height 11
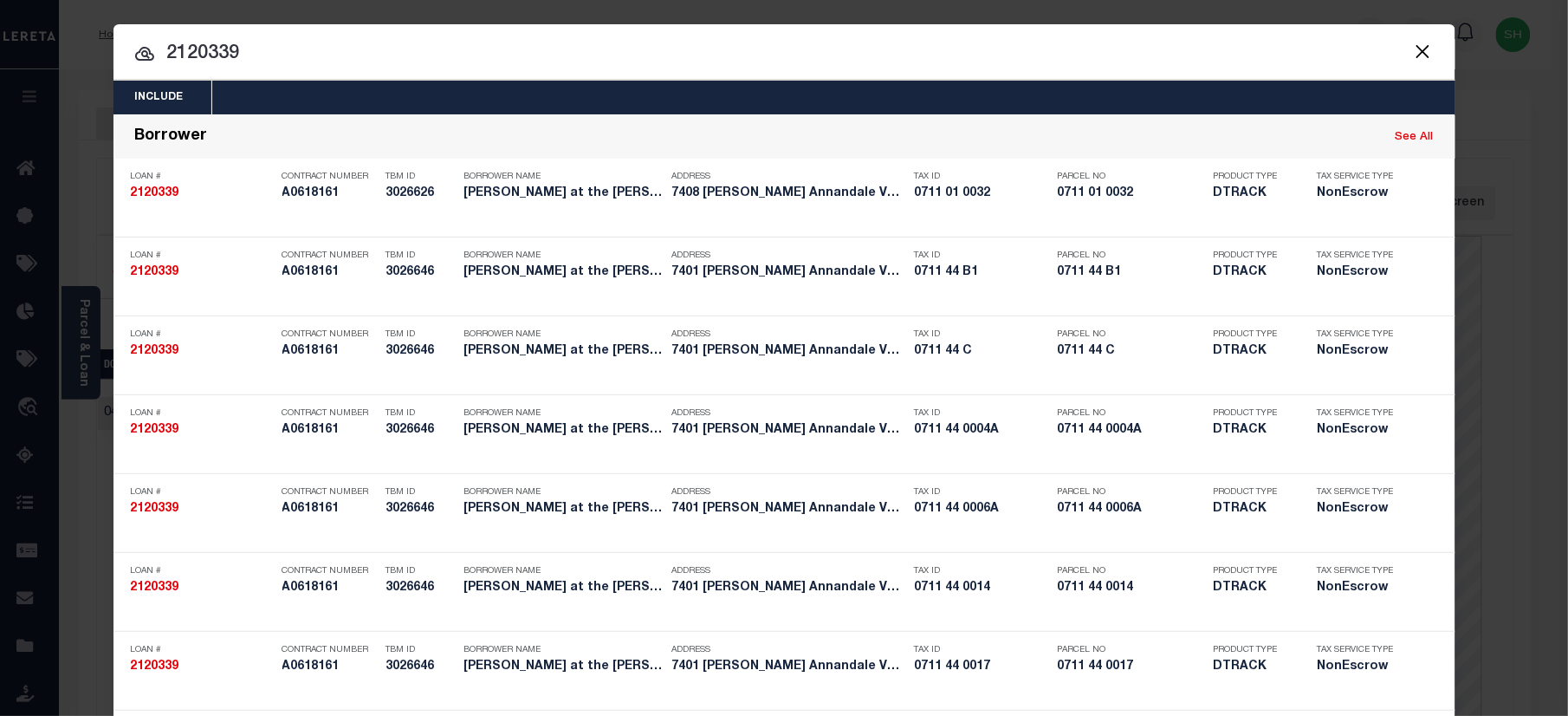
drag, startPoint x: 239, startPoint y: 52, endPoint x: -5, endPoint y: 43, distance: 244.2
click at [0, 43] on html "Home Payment History Payment History Tax Line Detail Profile Sign out" at bounding box center [784, 604] width 1568 height 1208
paste input "0711 44 0004A"
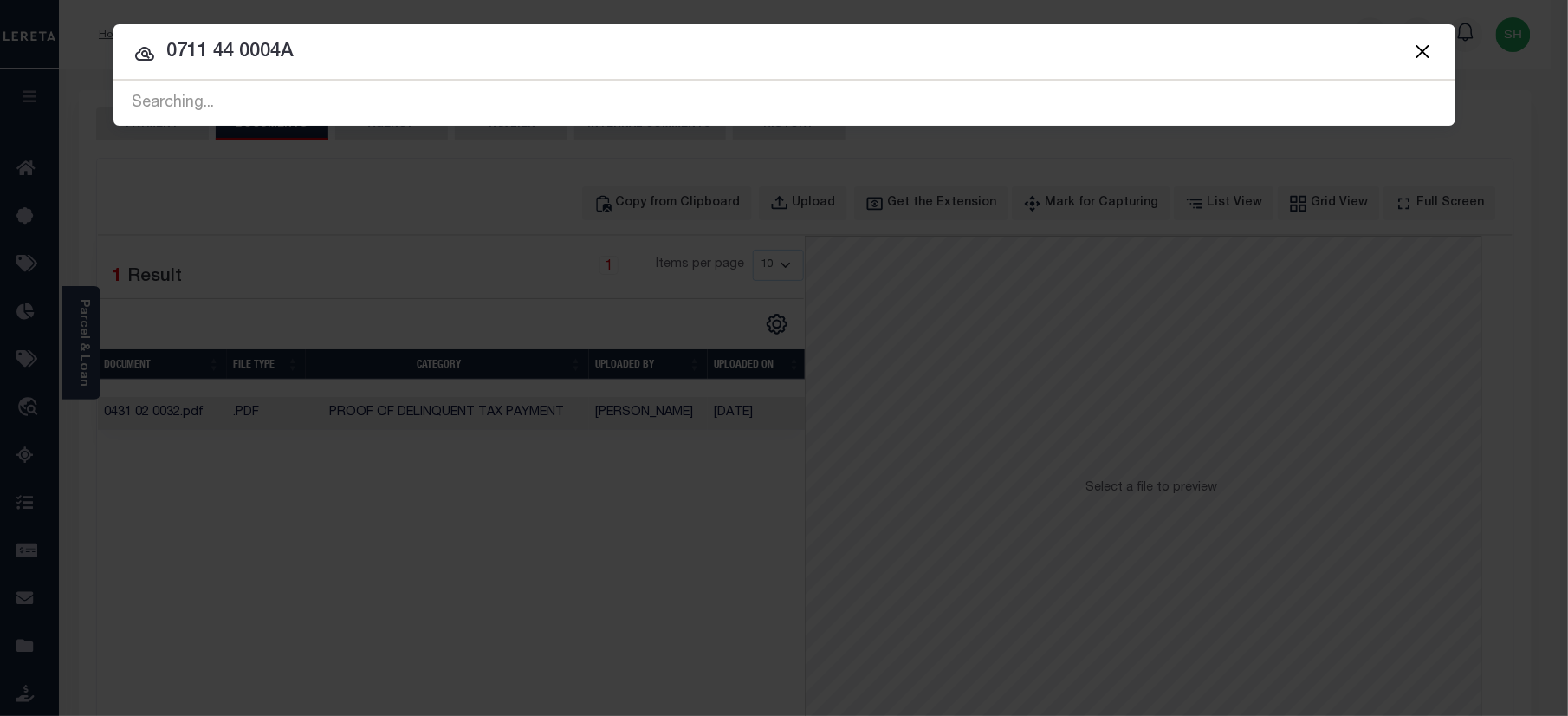
click at [208, 38] on input "0711 44 0004A" at bounding box center [784, 52] width 1343 height 30
type input "0711 44 0004A"
click at [413, 53] on input "0711 44 0004A" at bounding box center [784, 52] width 1343 height 30
click at [433, 55] on input "0711 44 0004A" at bounding box center [784, 52] width 1343 height 30
click at [448, 59] on input "0711 44 0004A" at bounding box center [784, 52] width 1343 height 30
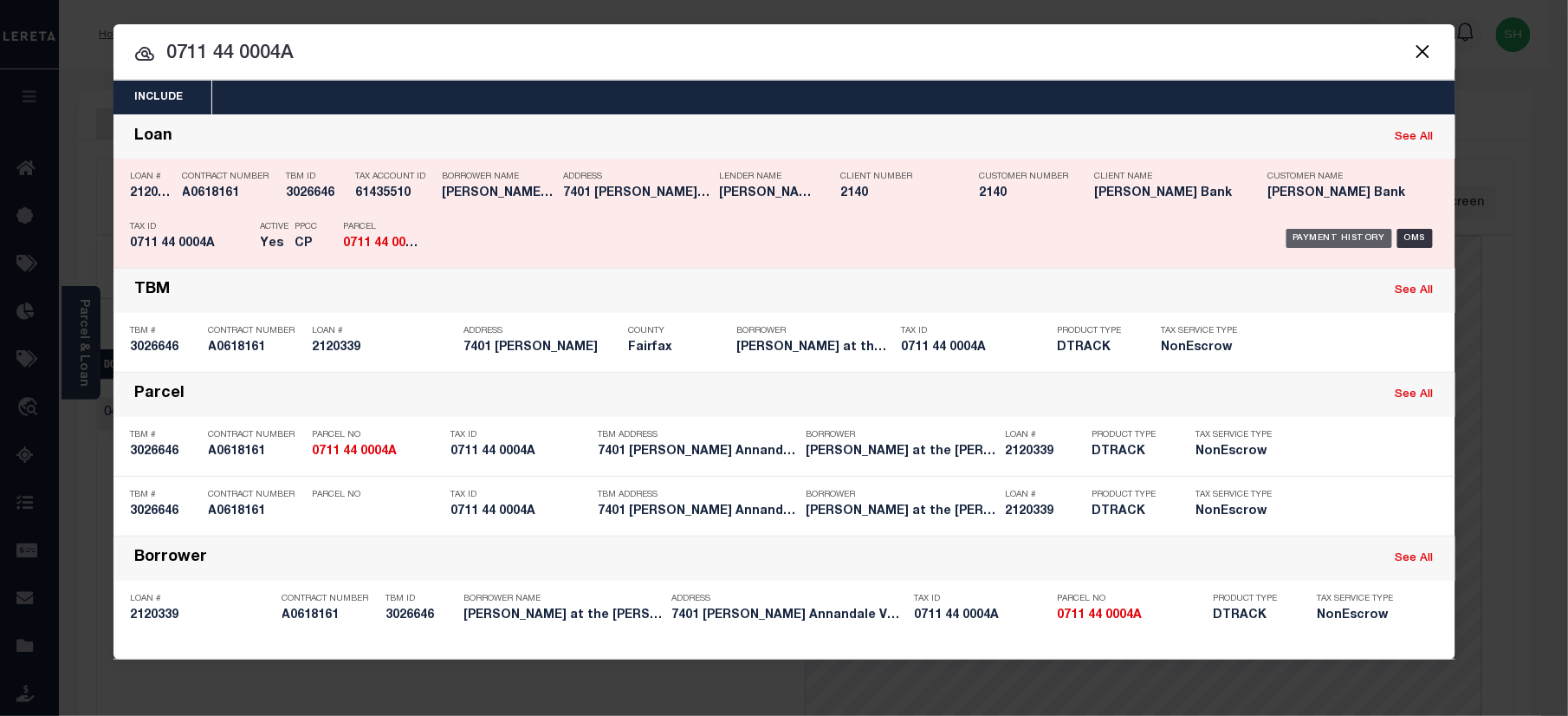
click at [1346, 240] on div "Payment History" at bounding box center [1340, 238] width 107 height 19
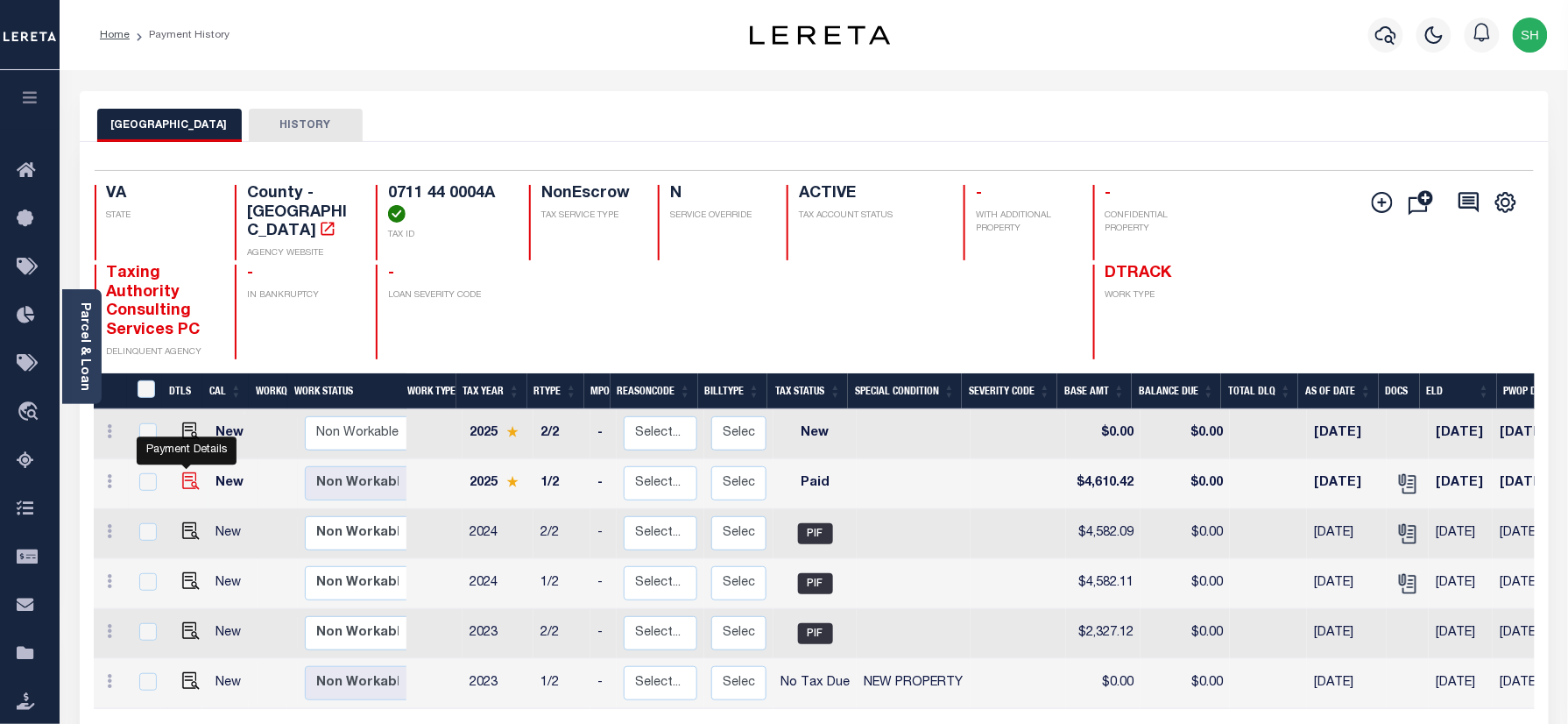
click at [182, 472] on img "" at bounding box center [191, 481] width 18 height 18
checkbox input "true"
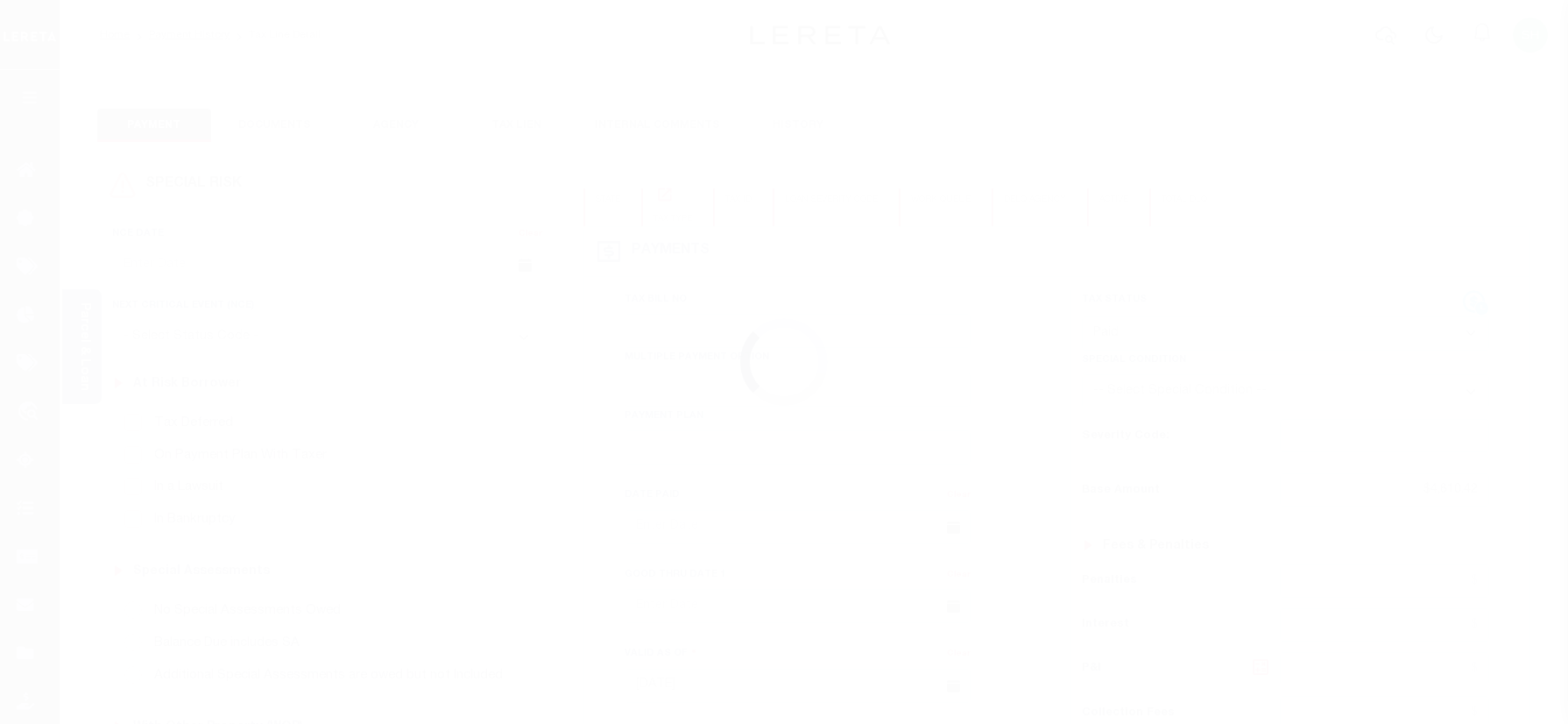
select select "PYD"
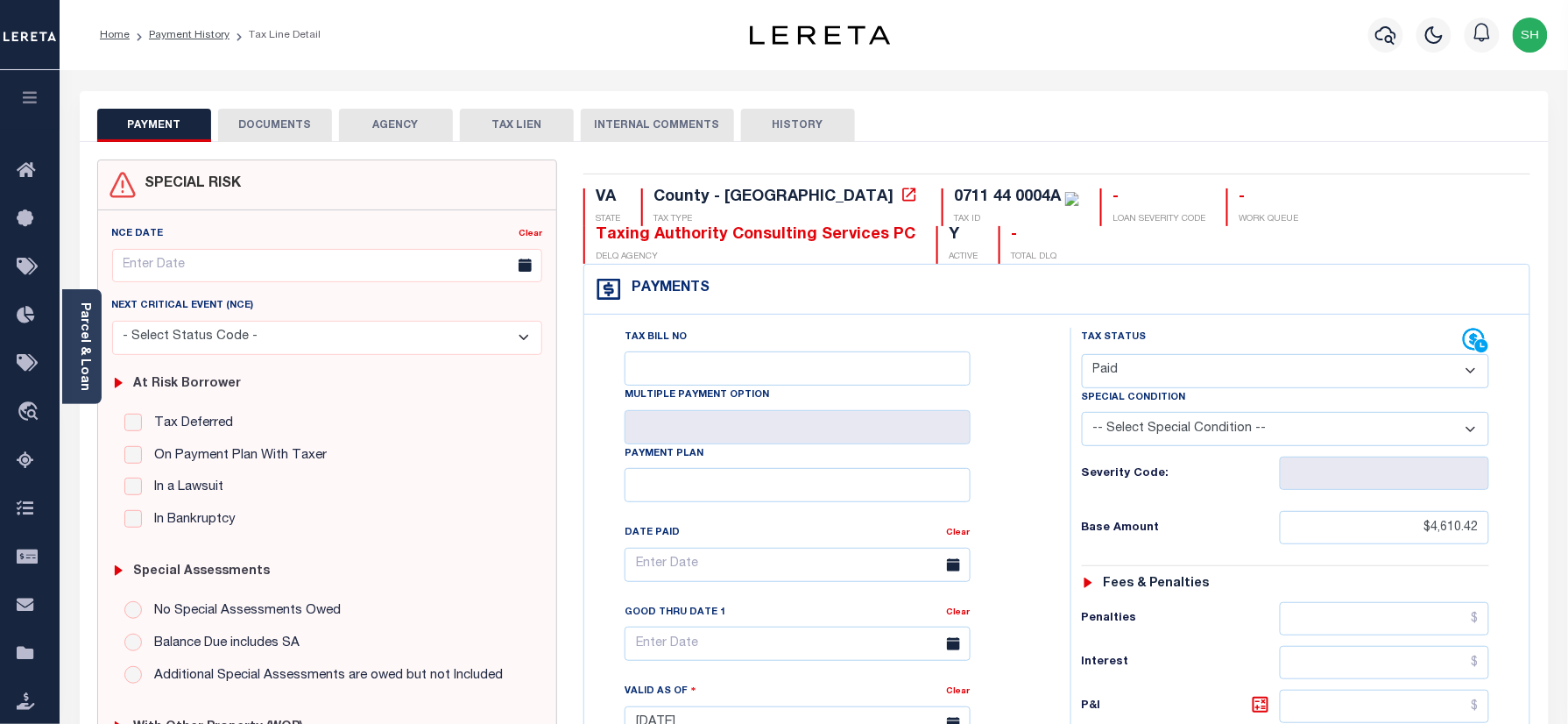
click at [303, 124] on button "DOCUMENTS" at bounding box center [275, 125] width 114 height 33
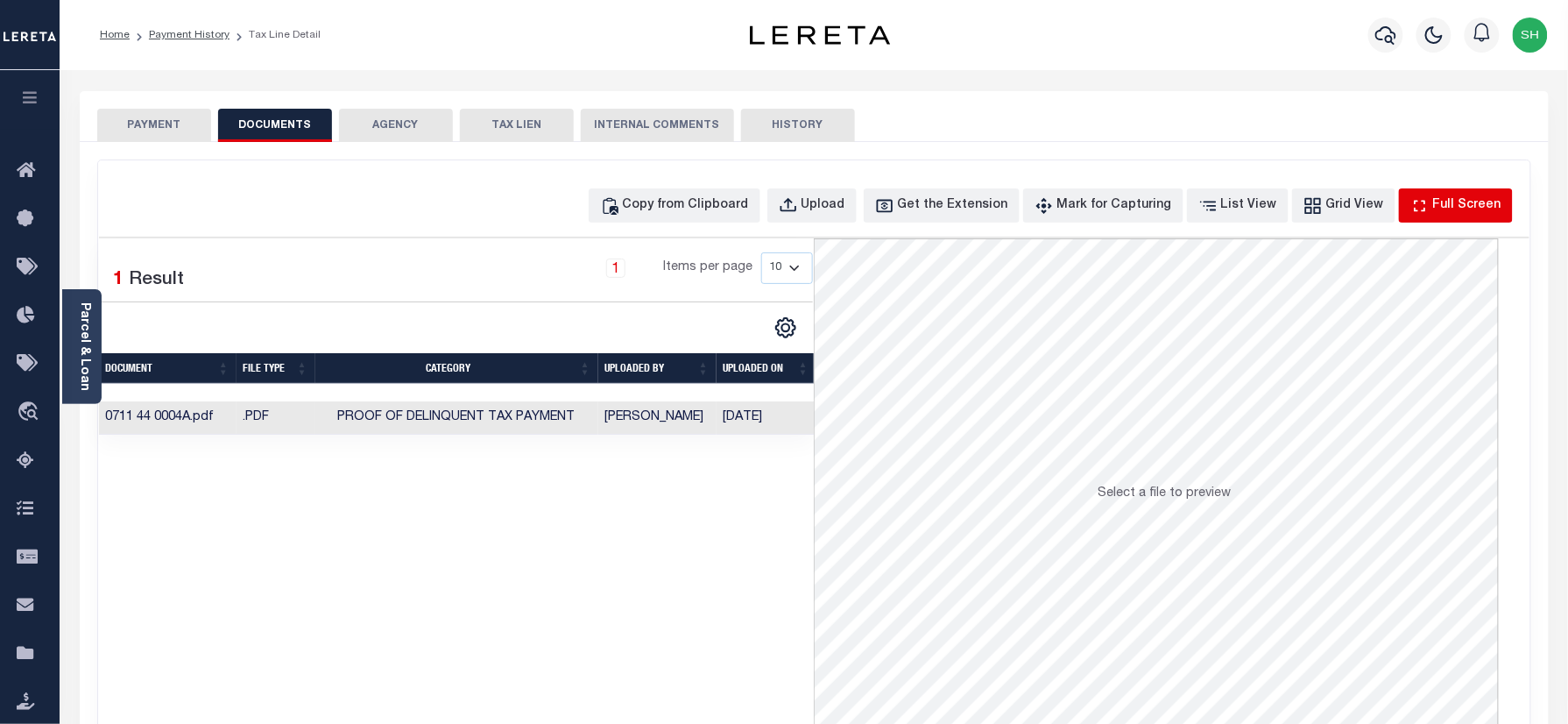
click at [1466, 202] on div "Full Screen" at bounding box center [1467, 206] width 68 height 19
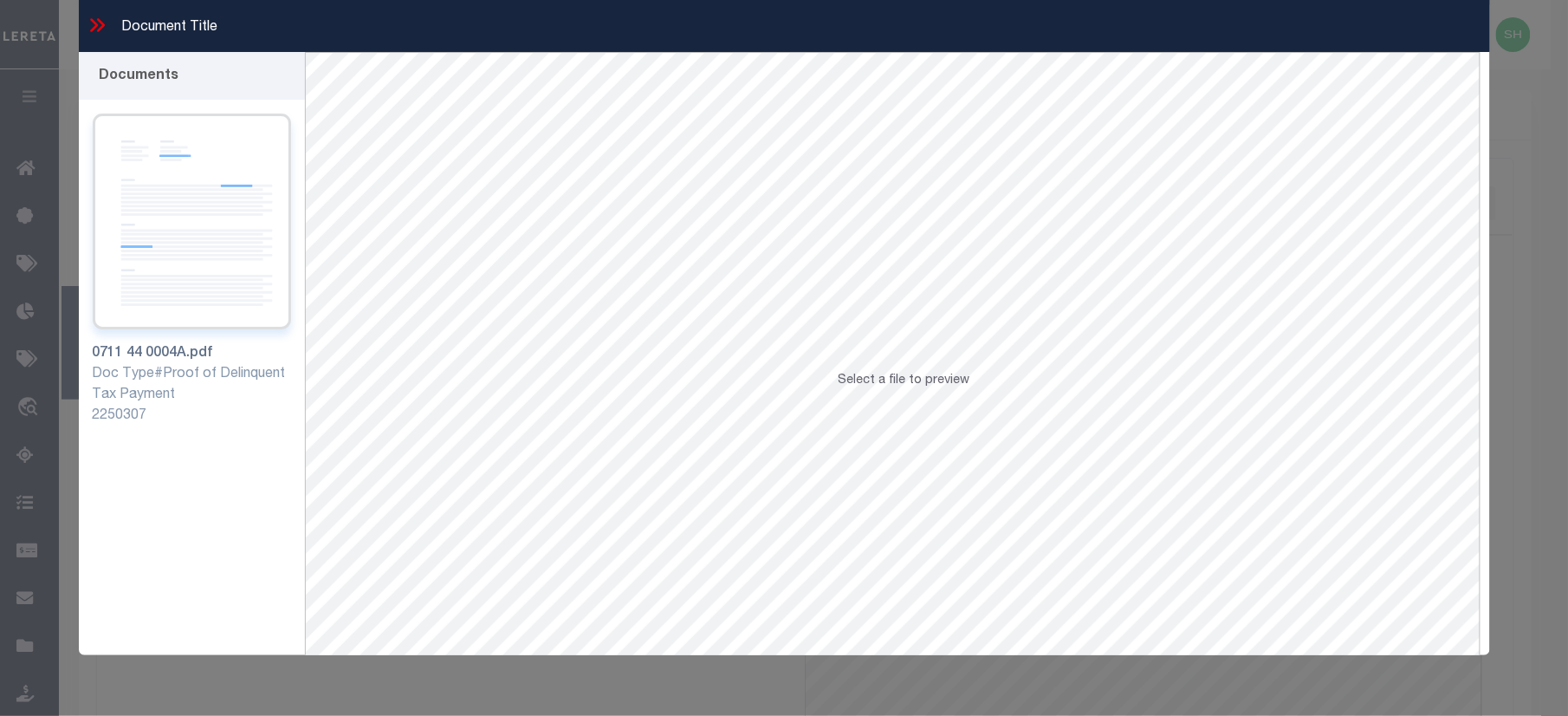
click at [205, 247] on img at bounding box center [192, 221] width 198 height 216
click at [101, 26] on icon at bounding box center [100, 25] width 8 height 14
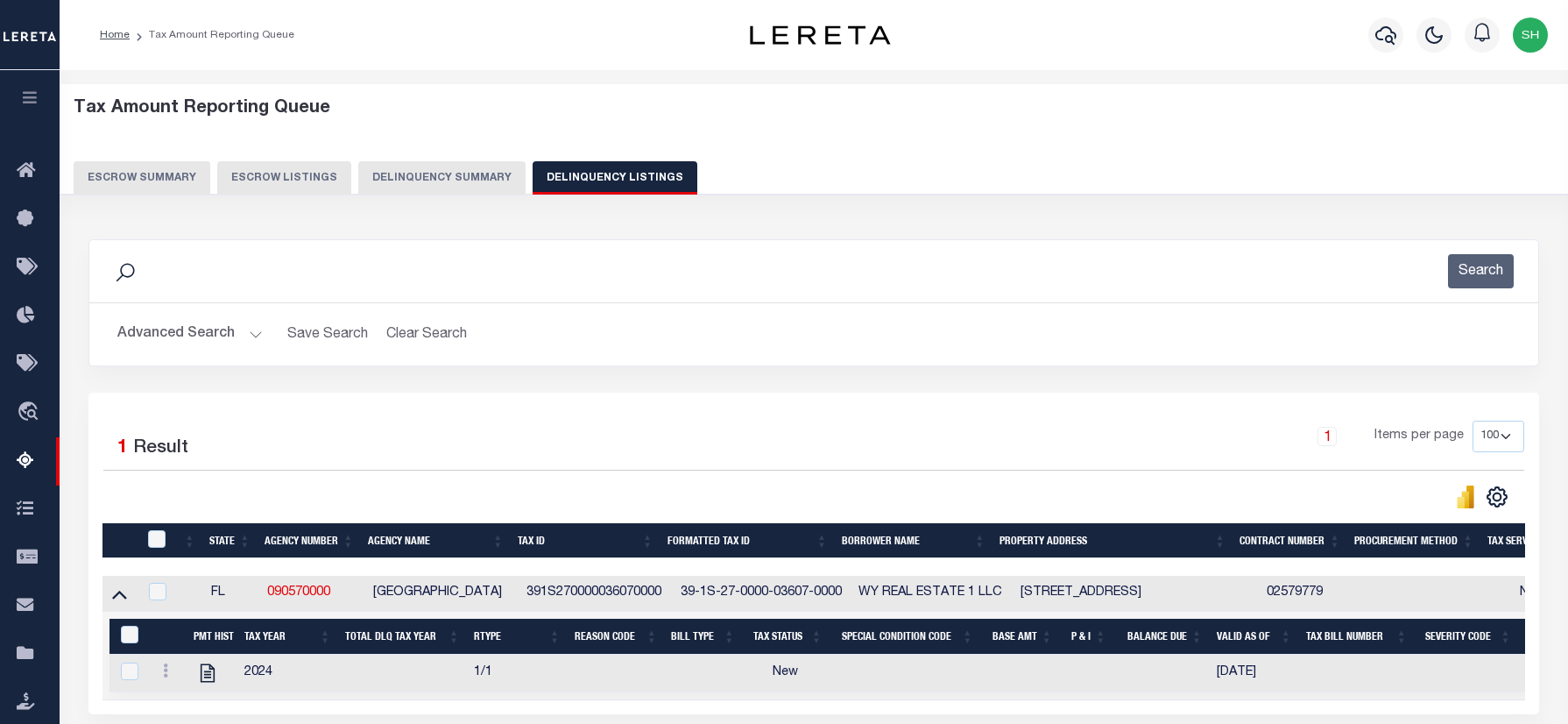
select select "100"
